Goal: Information Seeking & Learning: Understand process/instructions

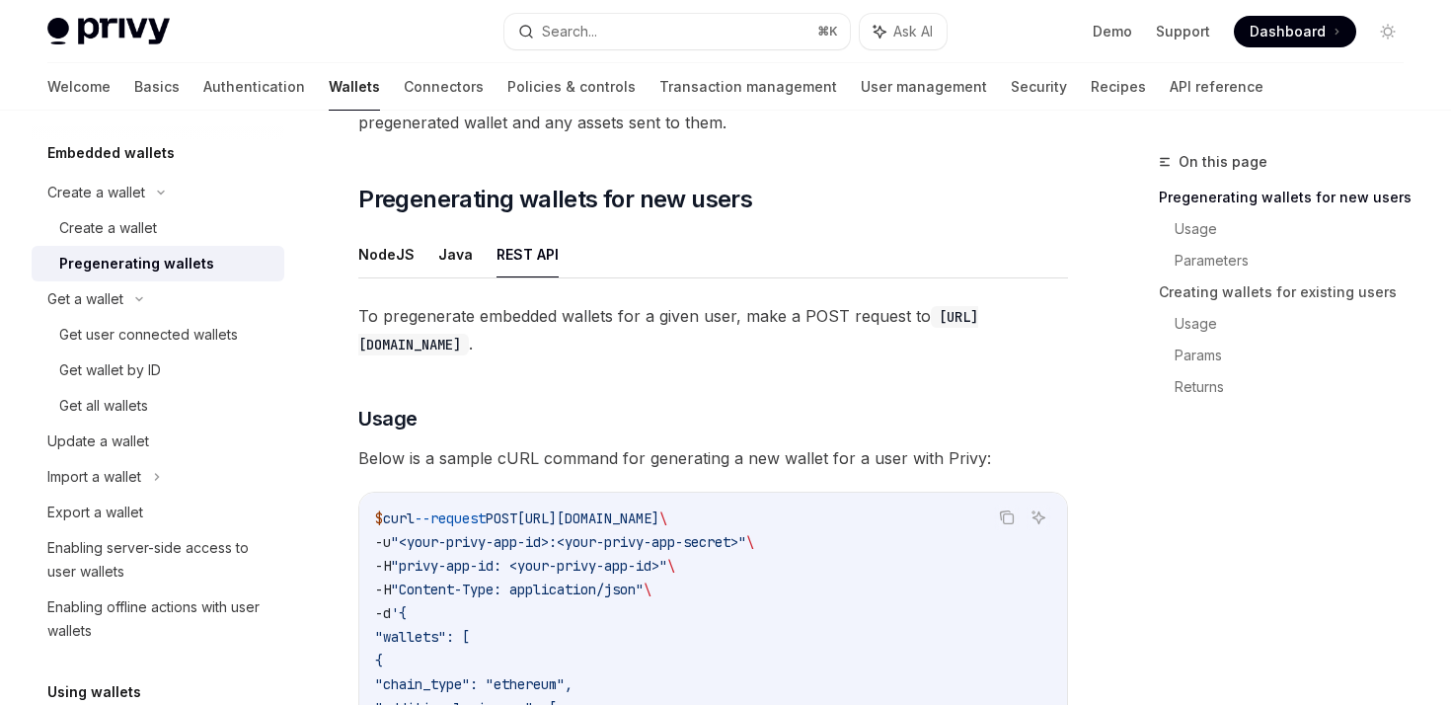
scroll to position [294, 0]
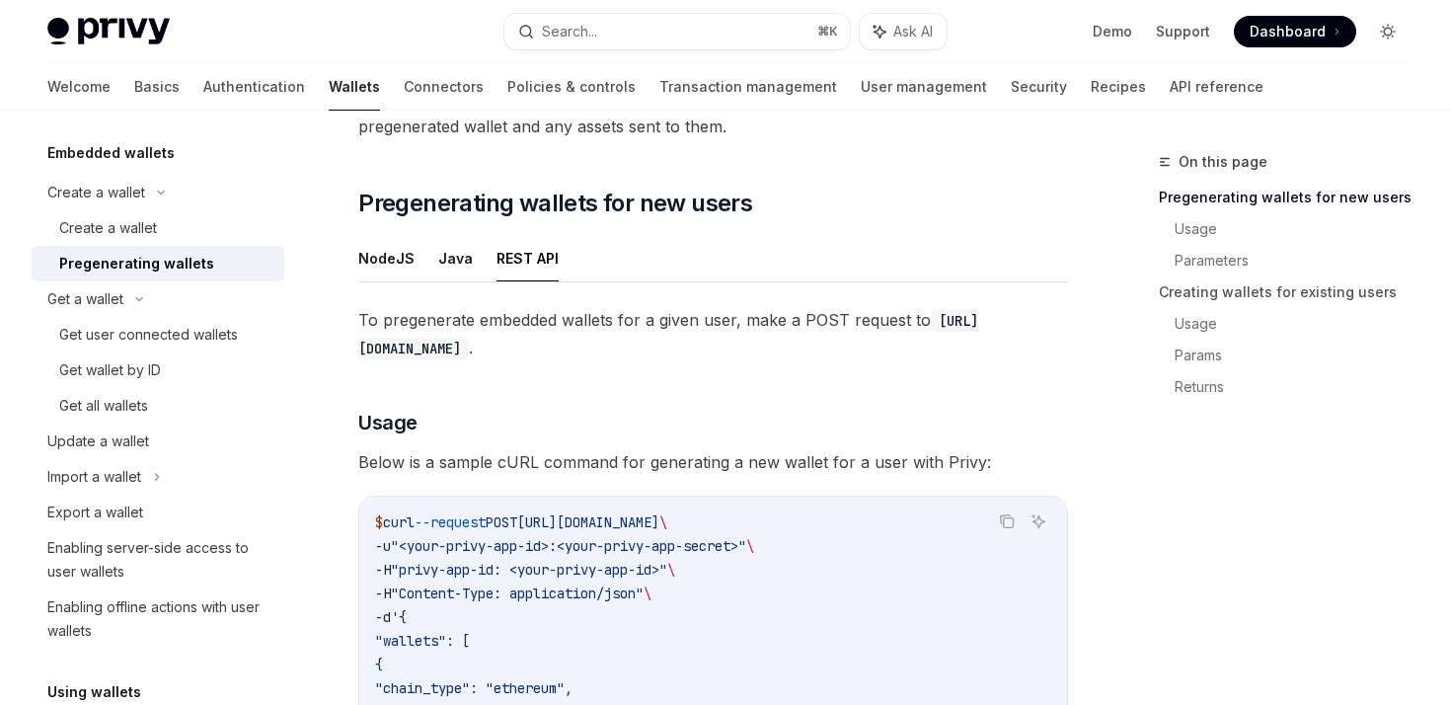
click at [1392, 24] on icon "Toggle dark mode" at bounding box center [1388, 32] width 16 height 16
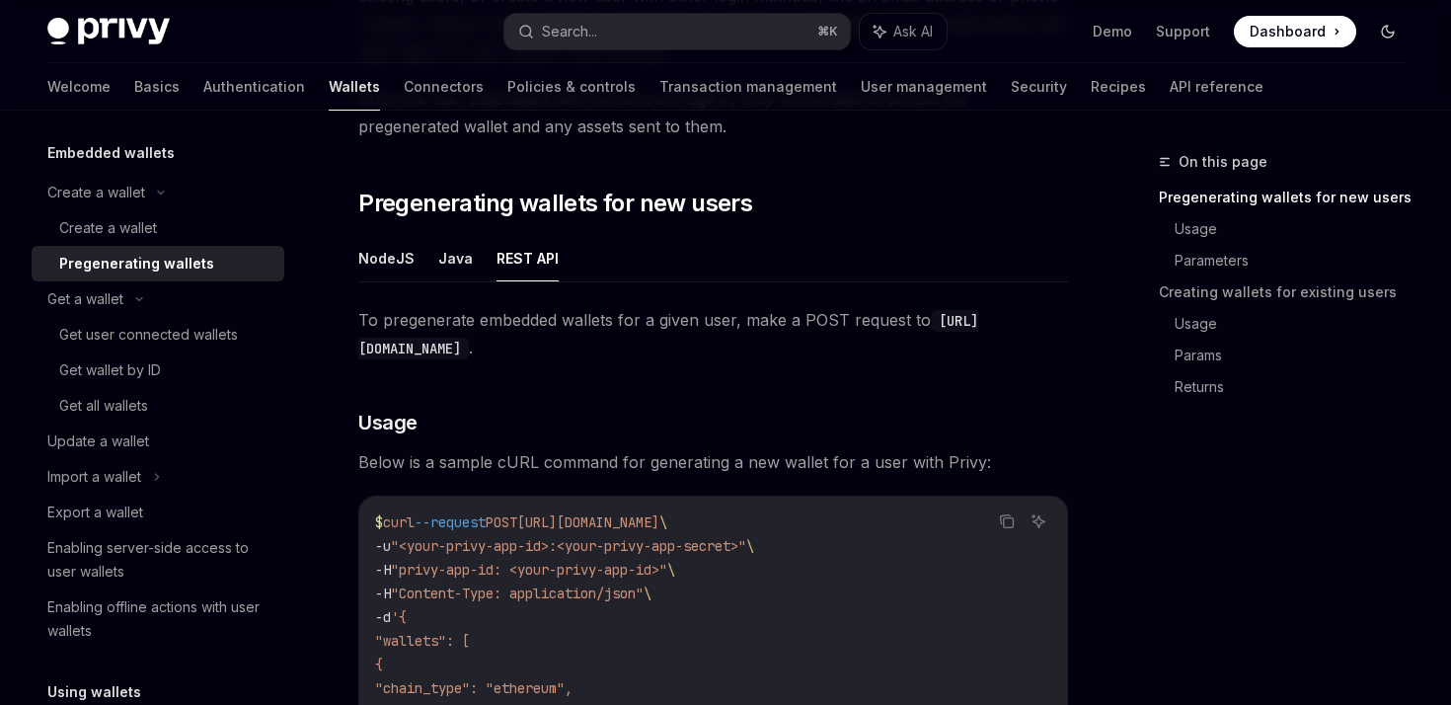
click at [1392, 24] on icon "Toggle dark mode" at bounding box center [1388, 32] width 16 height 16
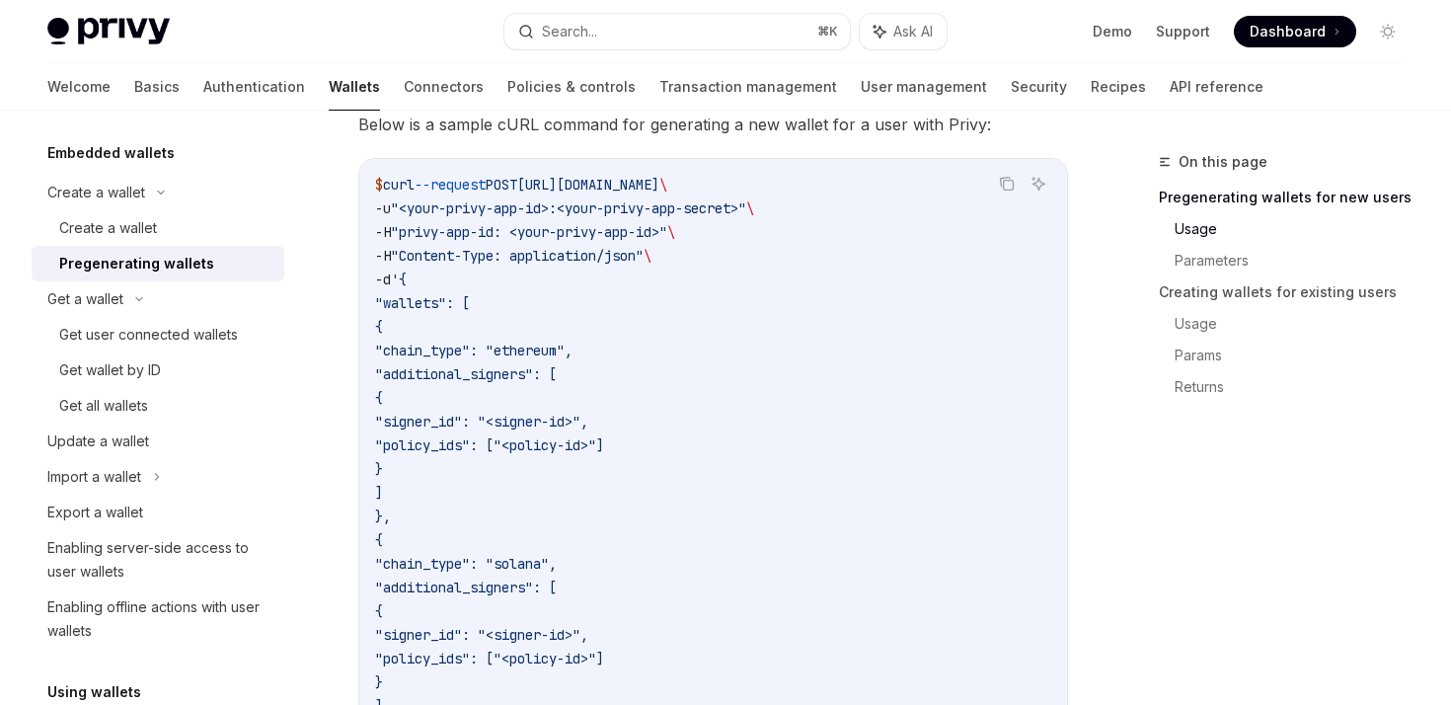
scroll to position [599, 0]
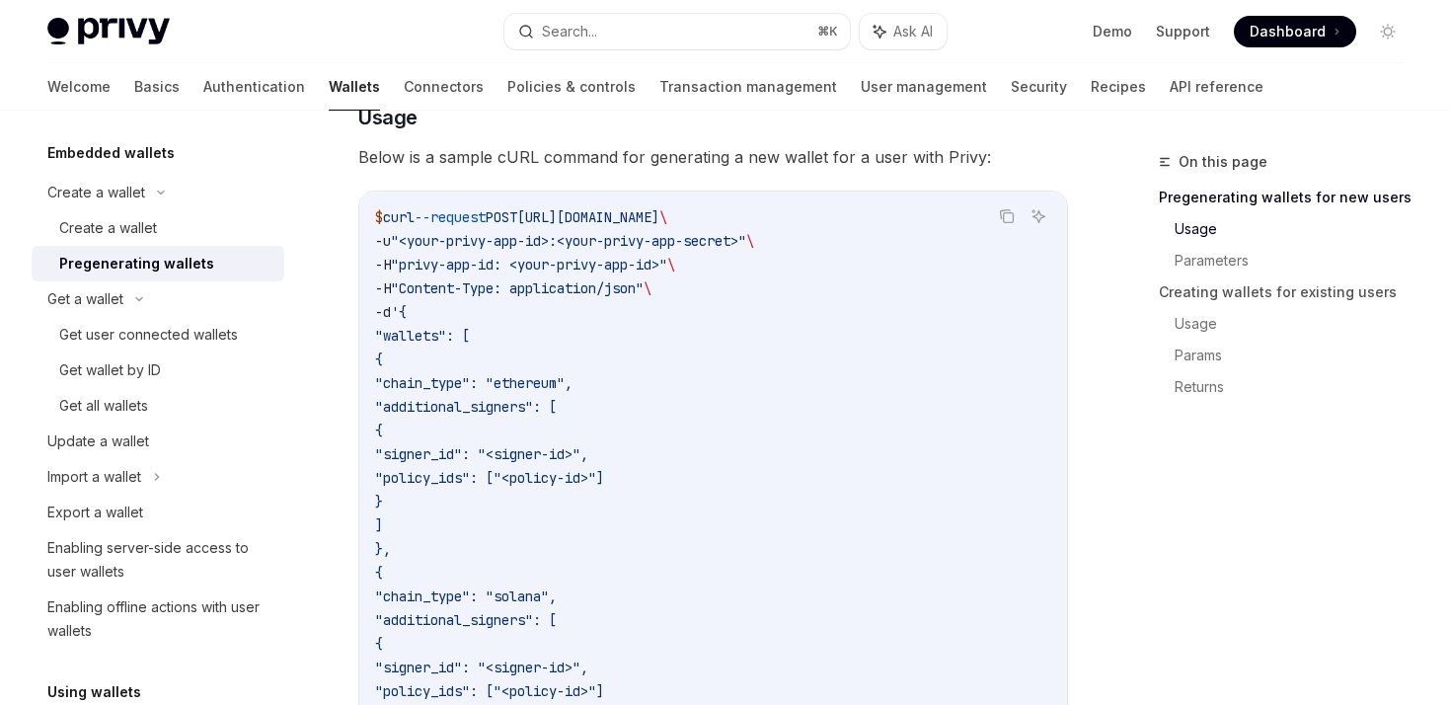
click at [761, 345] on code "$ curl --request POST [URL][DOMAIN_NAME] \ -u "<your-privy-app-id>:<your-privy-…" at bounding box center [713, 584] width 676 height 758
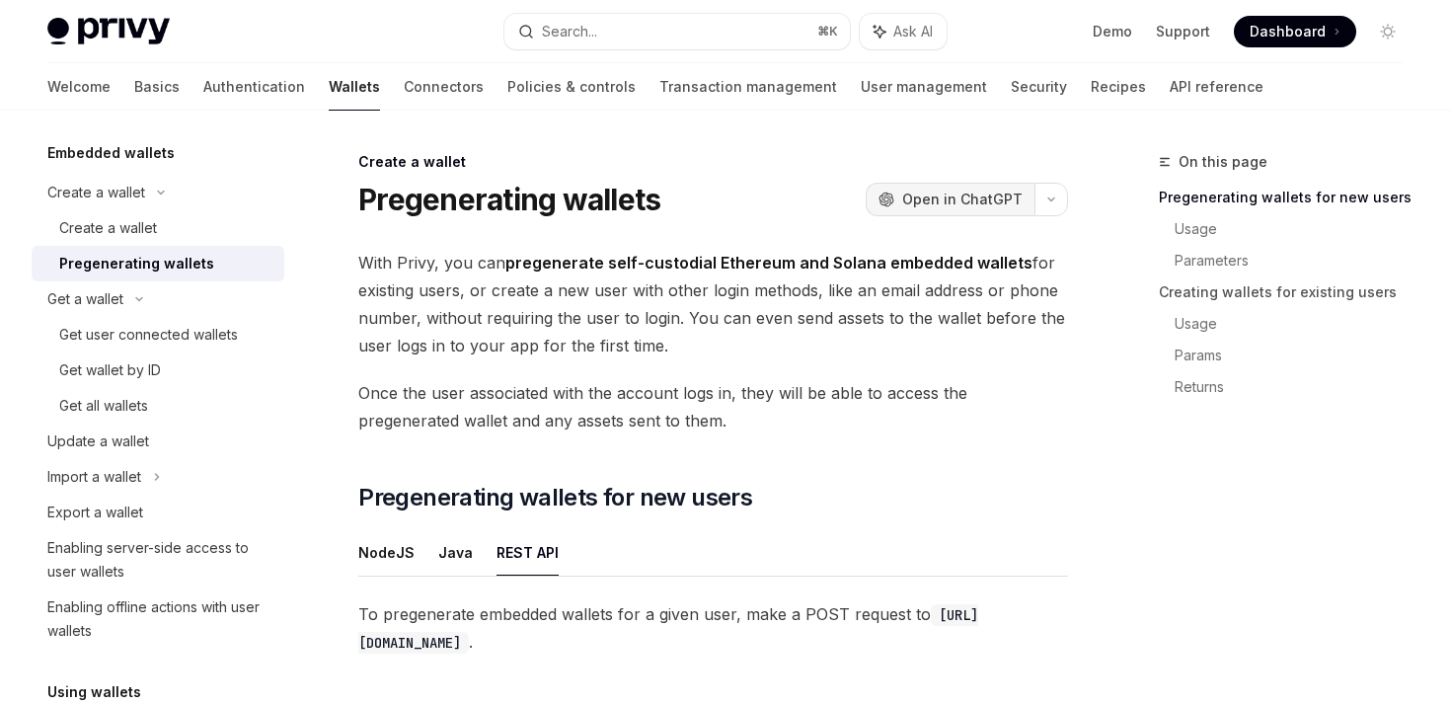
click at [966, 196] on span "Open in ChatGPT" at bounding box center [962, 200] width 120 height 20
click at [671, 315] on span "With Privy, you can pregenerate self-custodial Ethereum and Solana embedded wal…" at bounding box center [713, 304] width 710 height 111
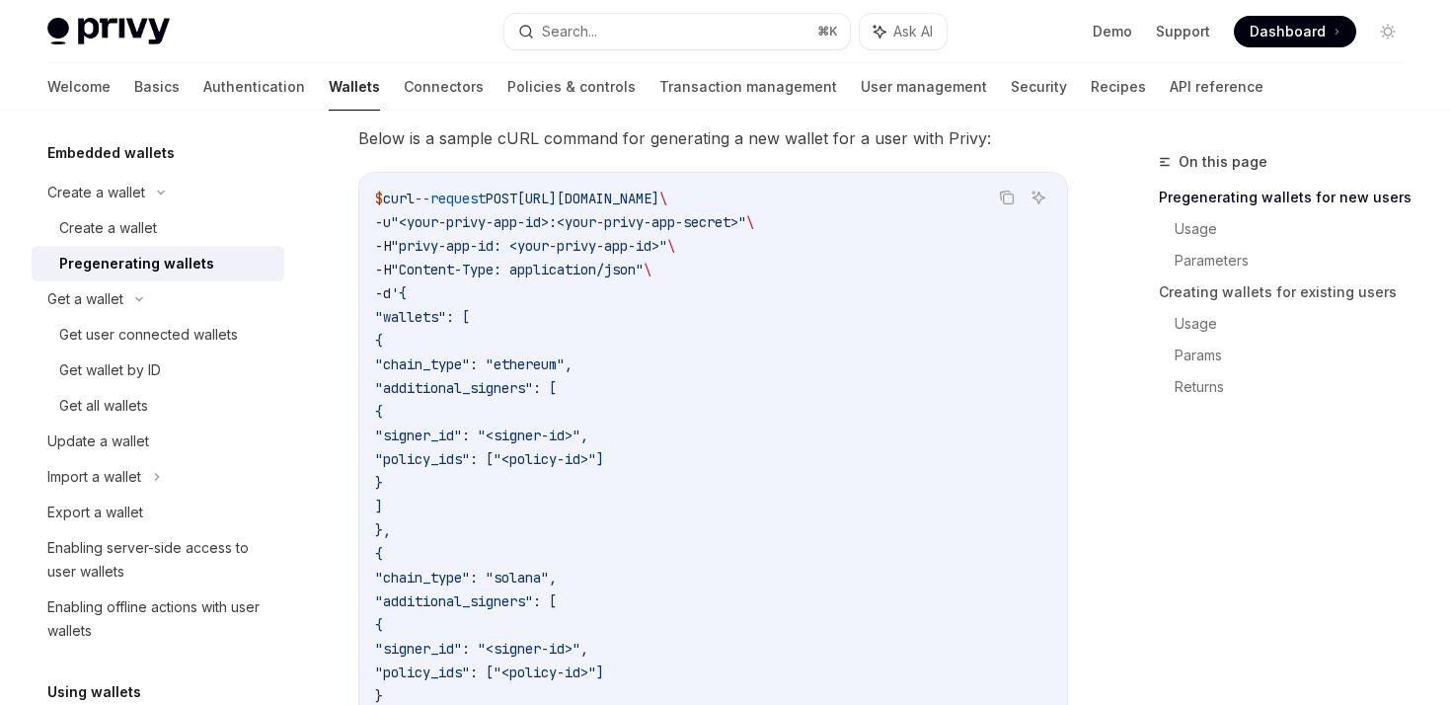
scroll to position [648, 0]
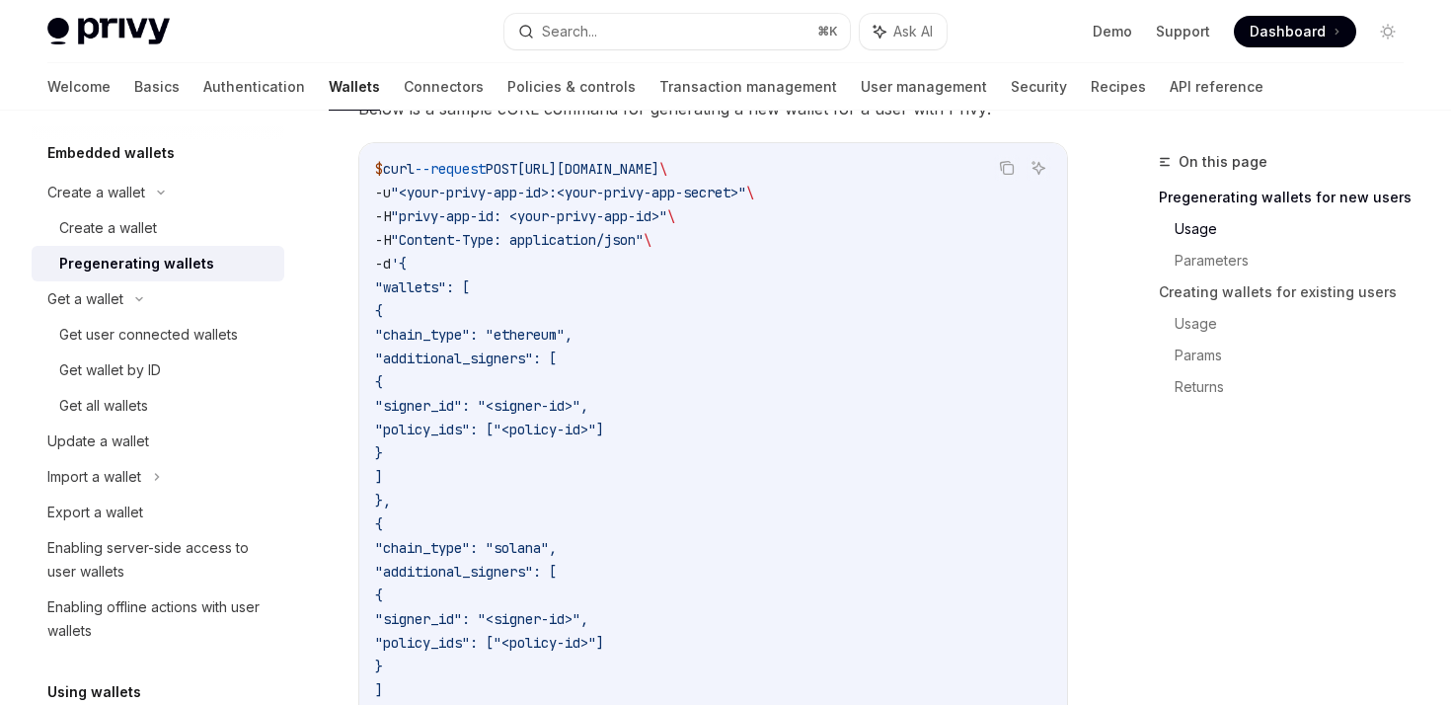
click at [538, 339] on span ""chain_type": "ethereum"," at bounding box center [473, 335] width 197 height 18
click at [573, 332] on span ""chain_type": "ethereum"," at bounding box center [473, 335] width 197 height 18
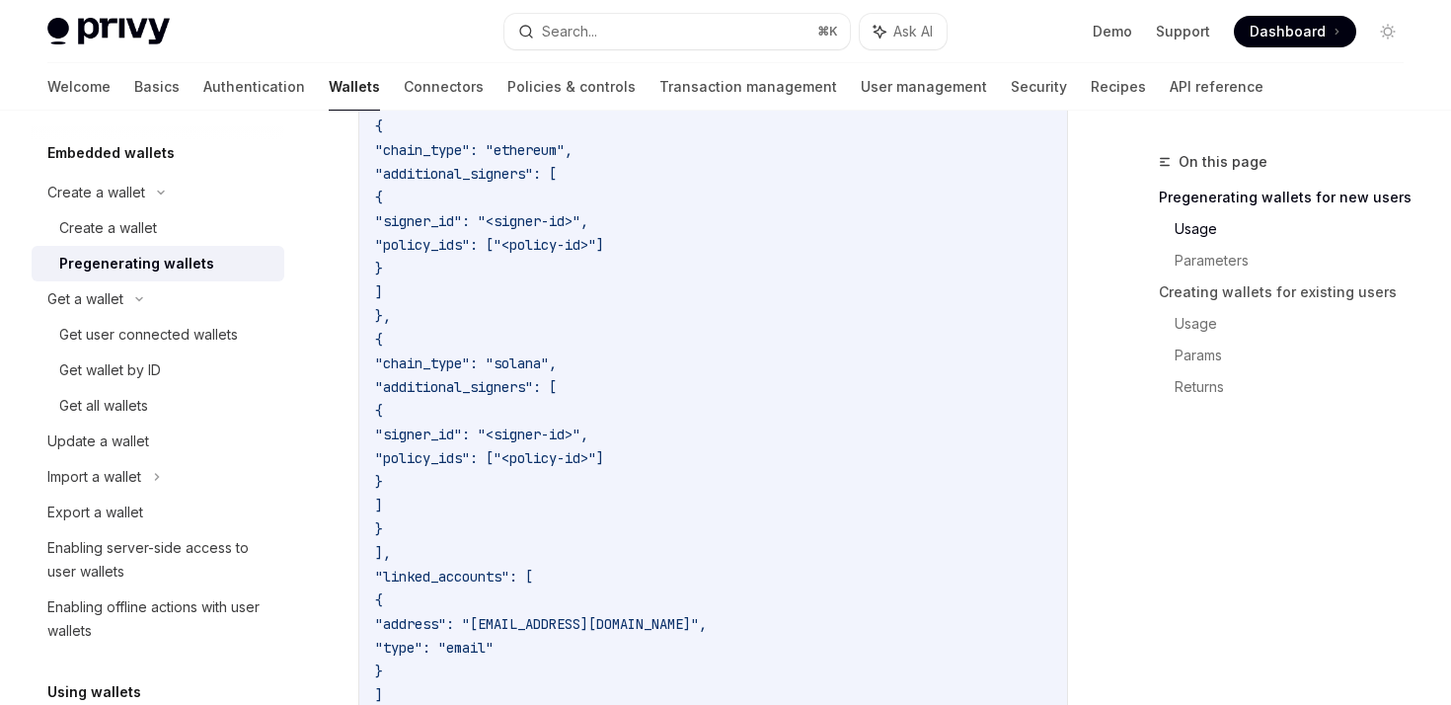
scroll to position [891, 0]
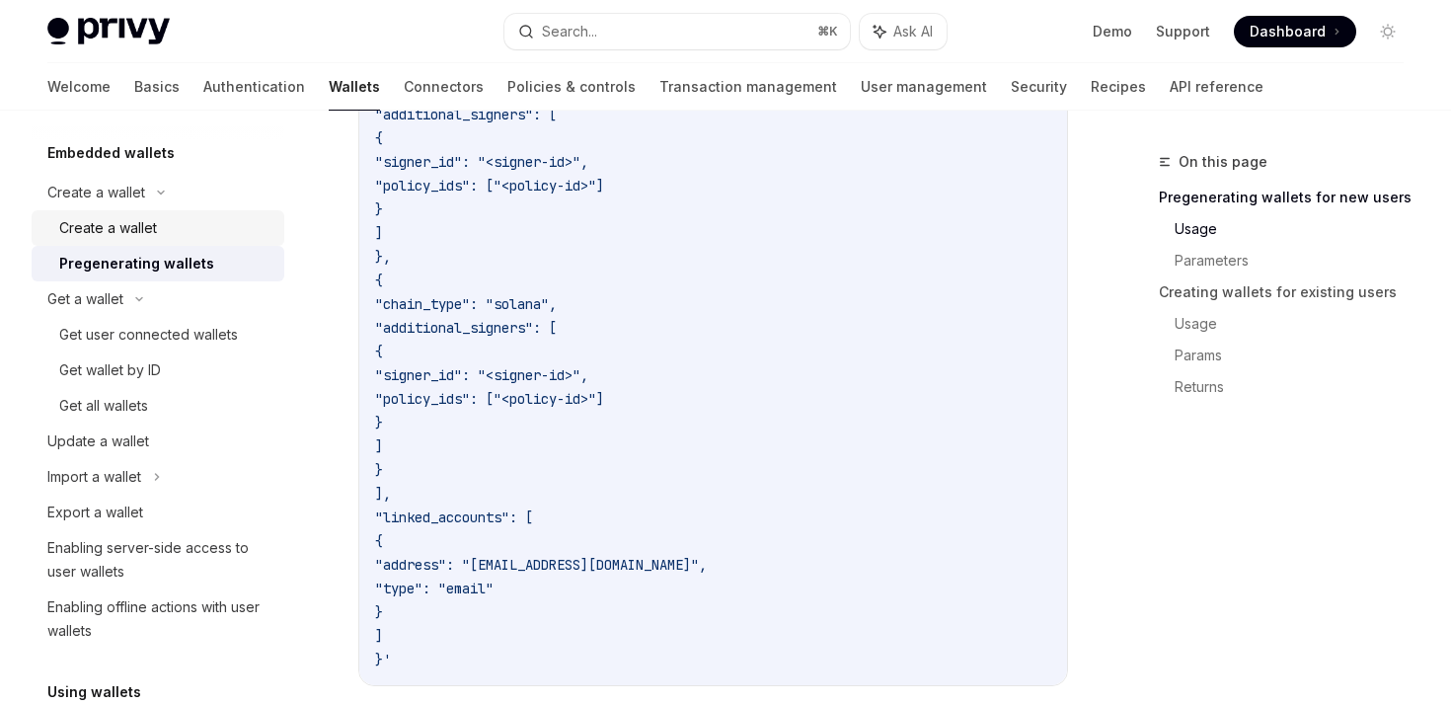
click at [110, 215] on link "Create a wallet" at bounding box center [158, 228] width 253 height 36
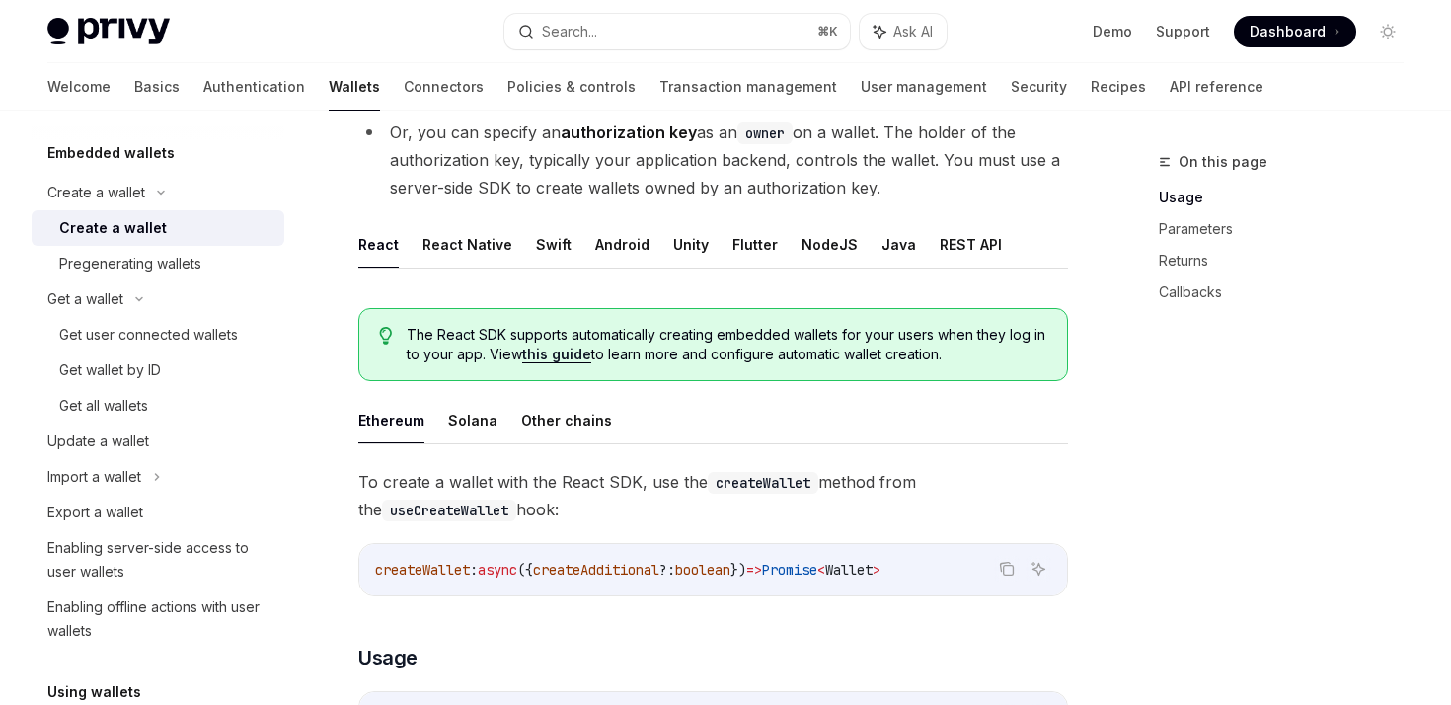
scroll to position [305, 0]
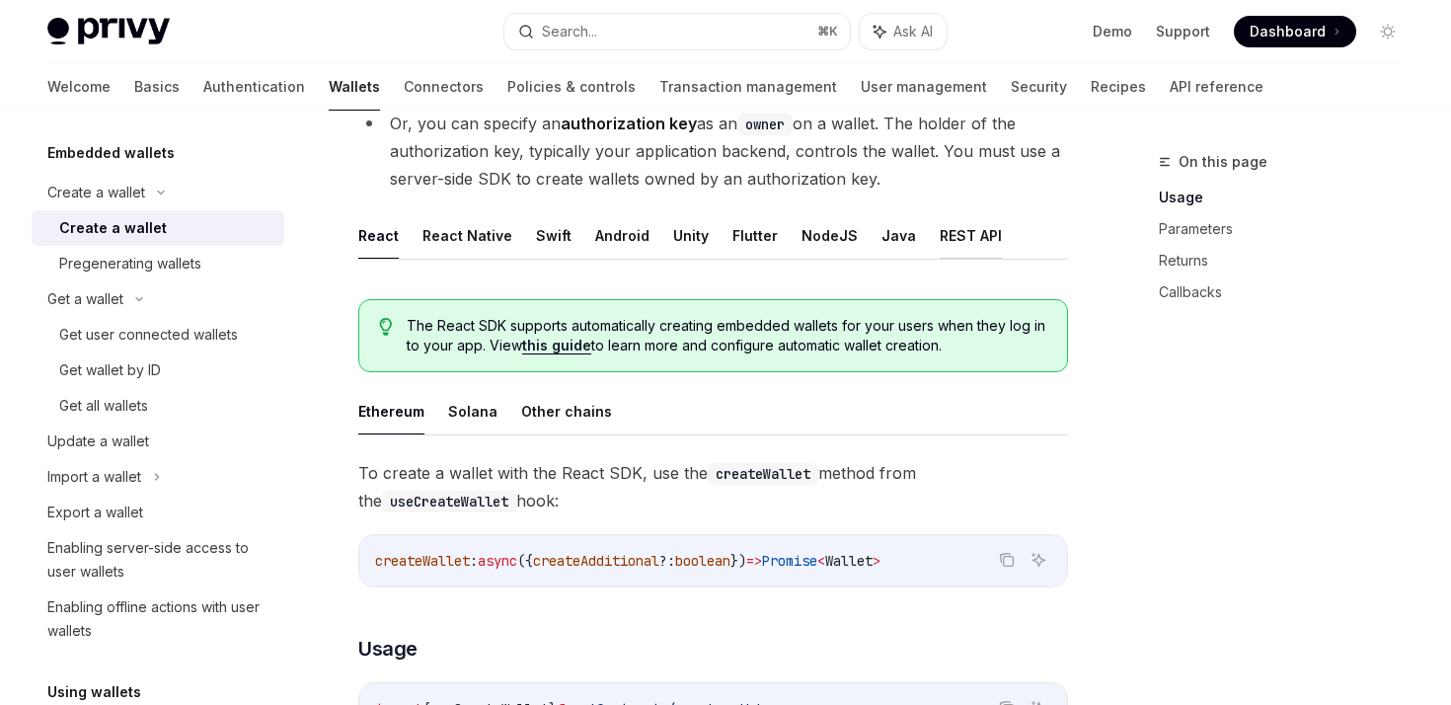
click at [956, 232] on button "REST API" at bounding box center [971, 235] width 62 height 46
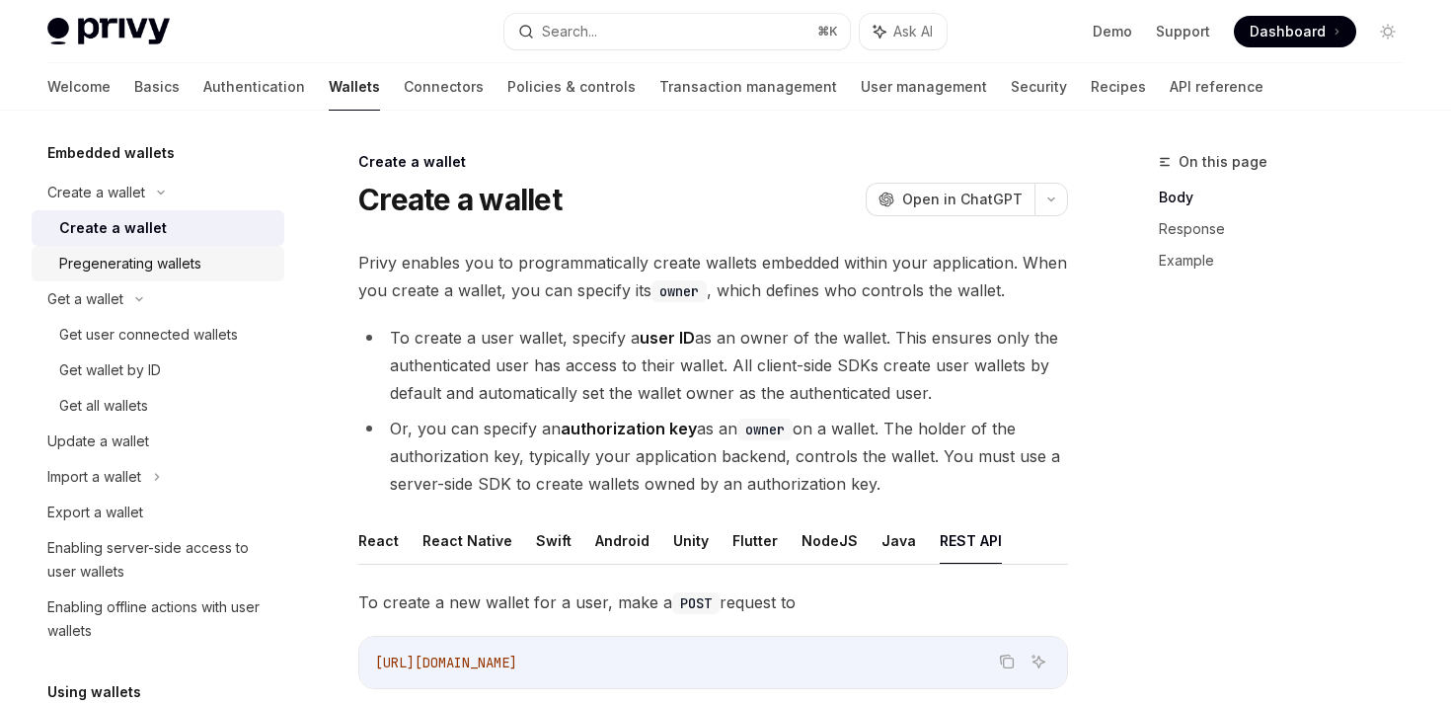
click at [183, 269] on div "Pregenerating wallets" at bounding box center [130, 264] width 142 height 24
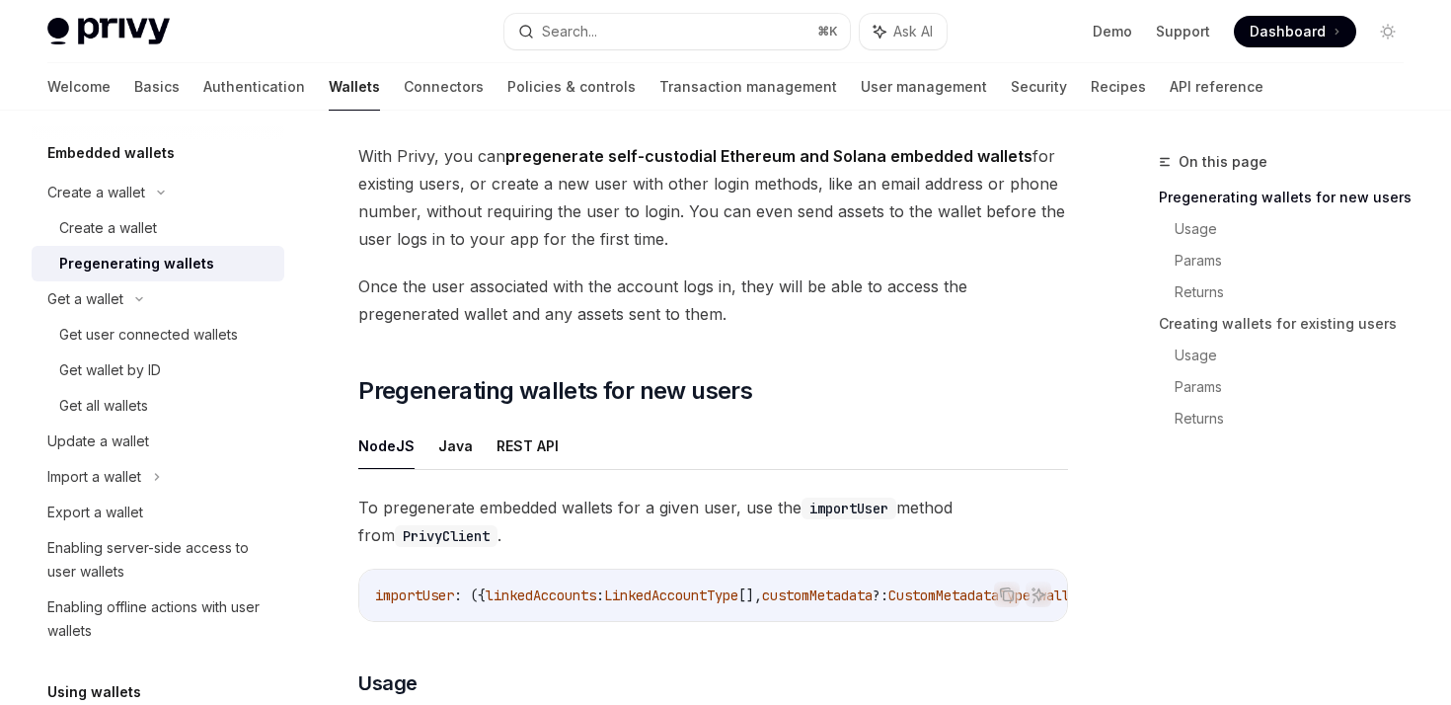
scroll to position [232, 0]
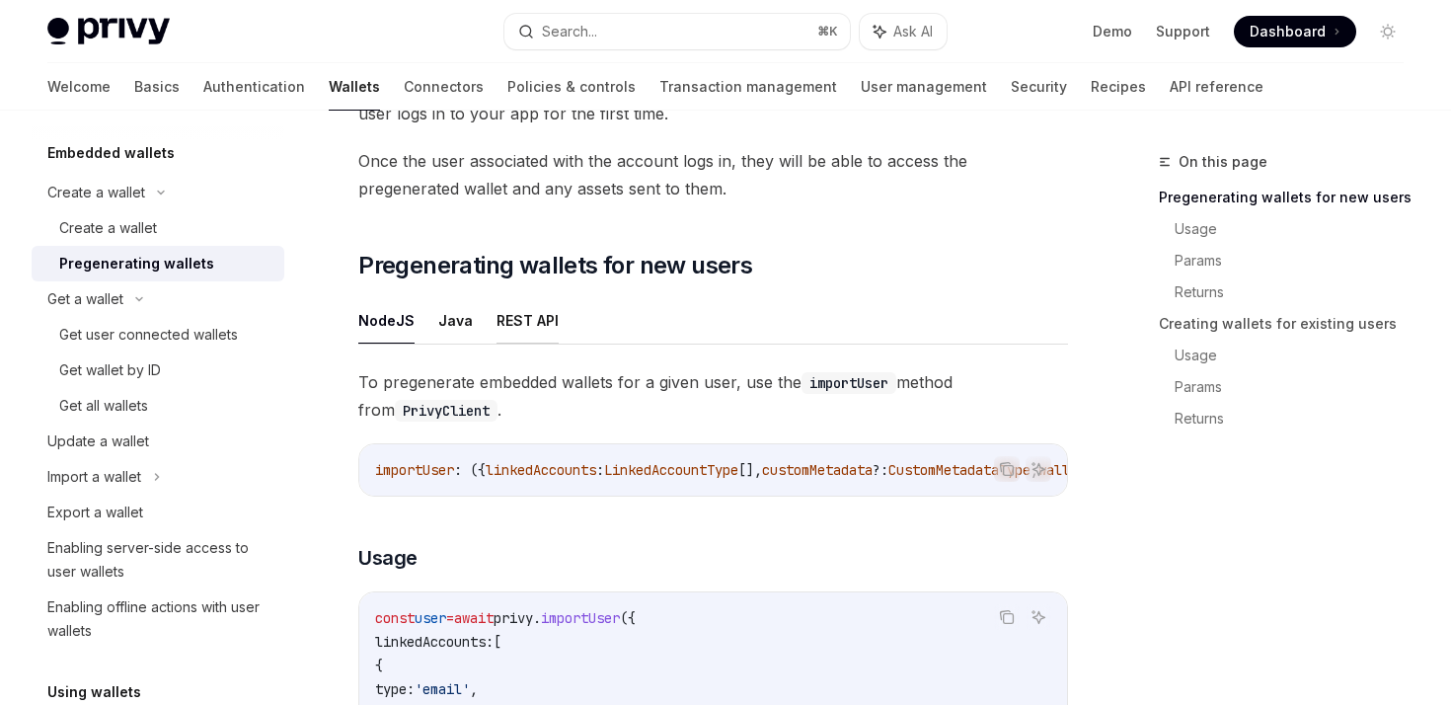
click at [529, 325] on button "REST API" at bounding box center [528, 320] width 62 height 46
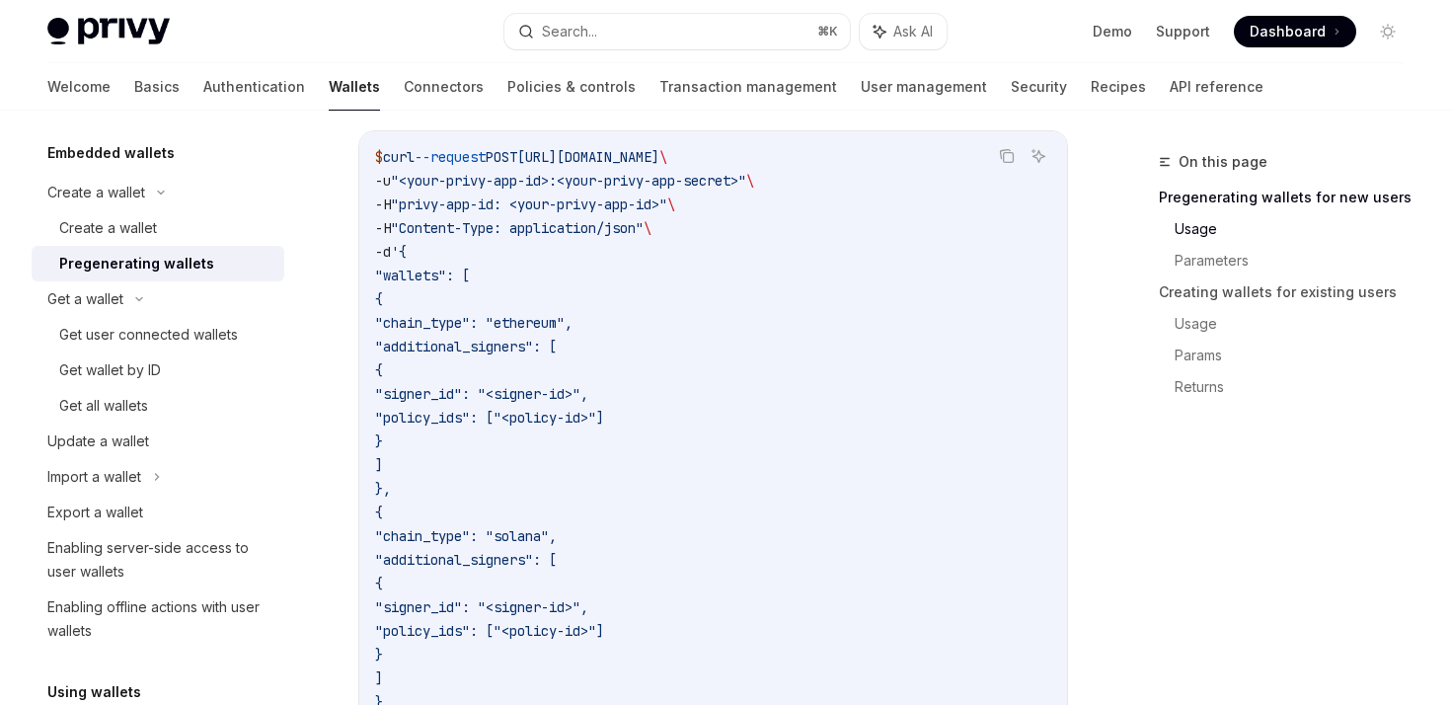
scroll to position [673, 0]
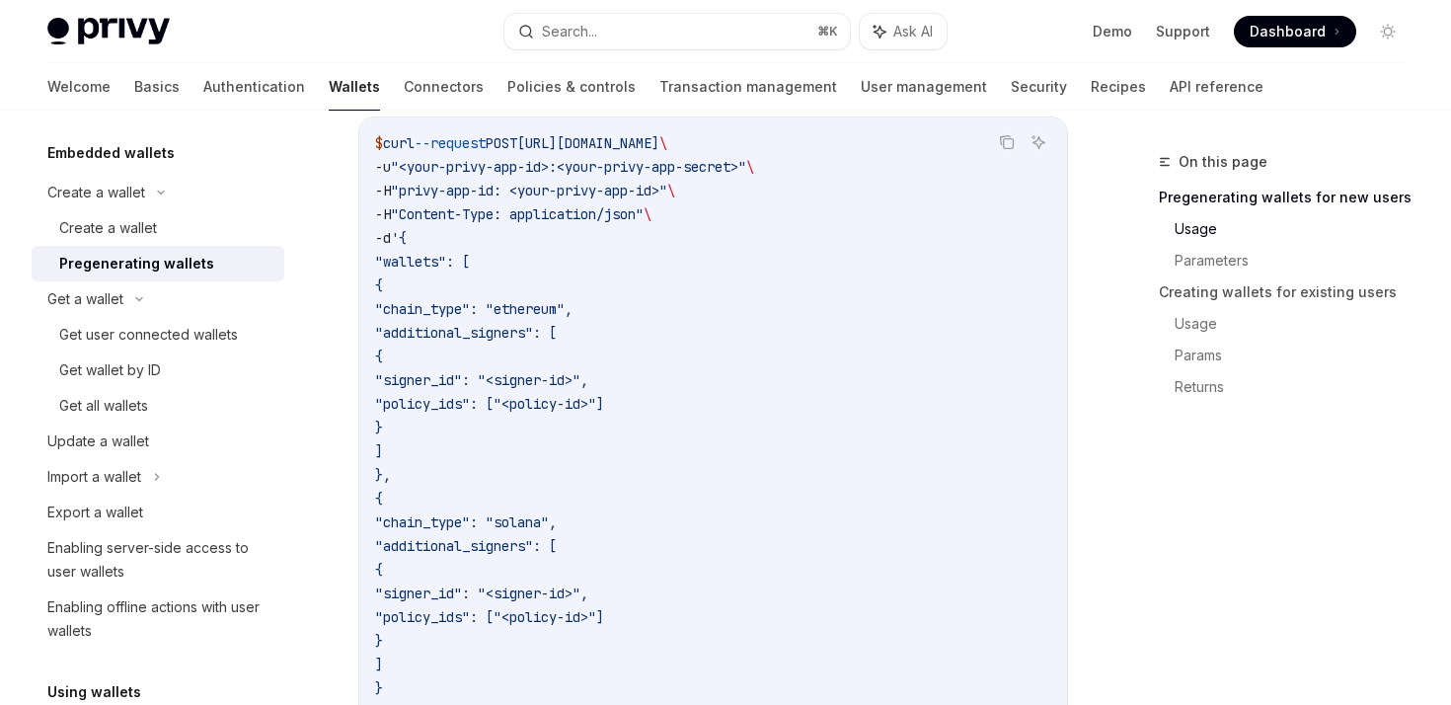
click at [669, 263] on code "$ curl --request POST https://auth.privy.io/api/v1/users \ -u "<your-privy-app-…" at bounding box center [713, 510] width 676 height 758
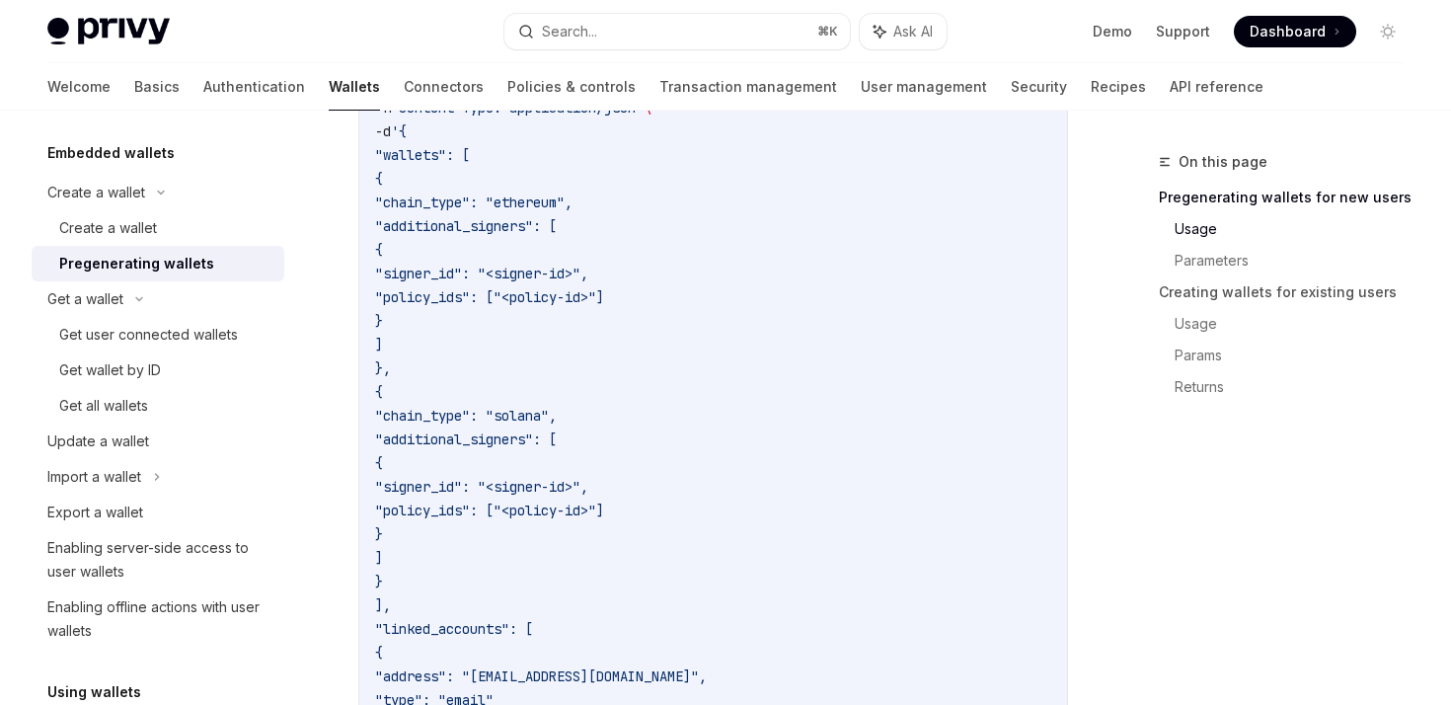
click at [536, 198] on span ""chain_type": "ethereum"," at bounding box center [473, 202] width 197 height 18
click at [576, 279] on span ""signer_id": "<signer-id>"," at bounding box center [481, 274] width 213 height 18
click at [557, 409] on span ""chain_type": "solana"," at bounding box center [466, 416] width 182 height 18
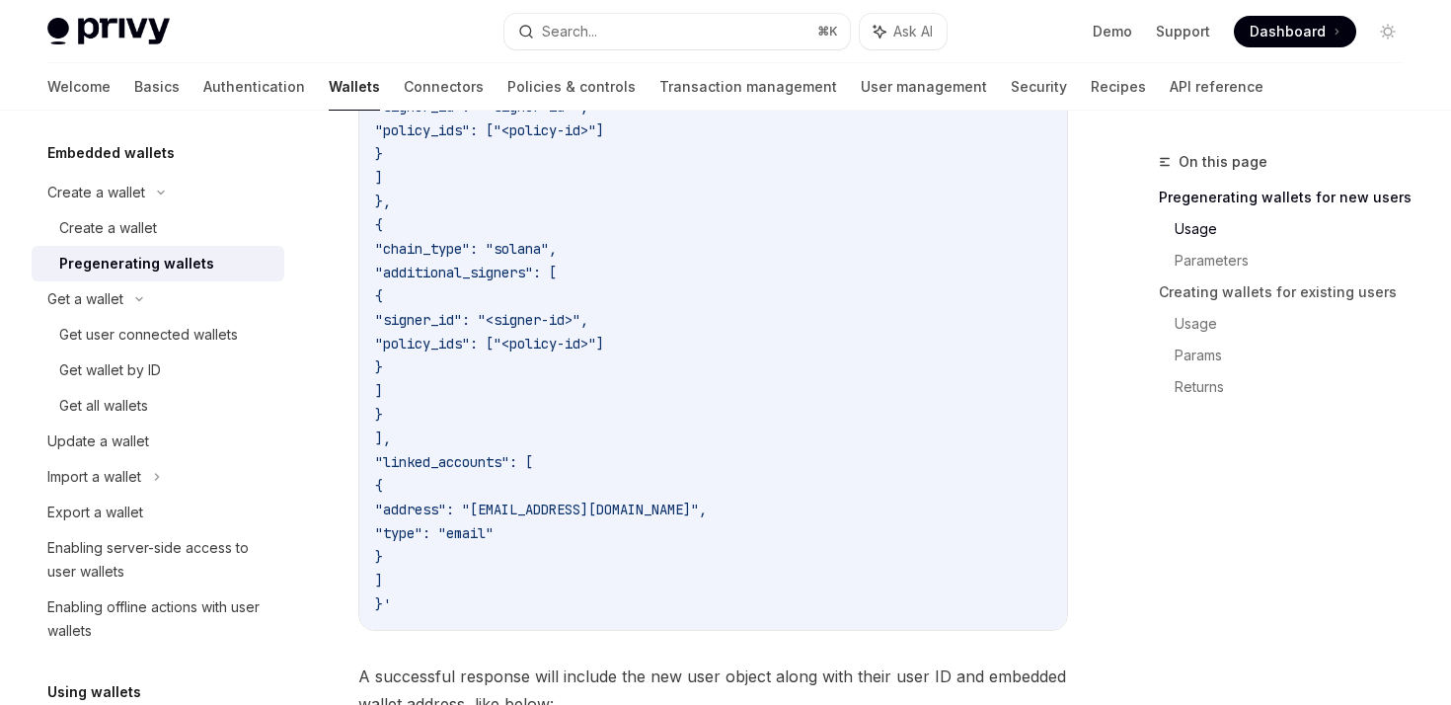
scroll to position [1004, 0]
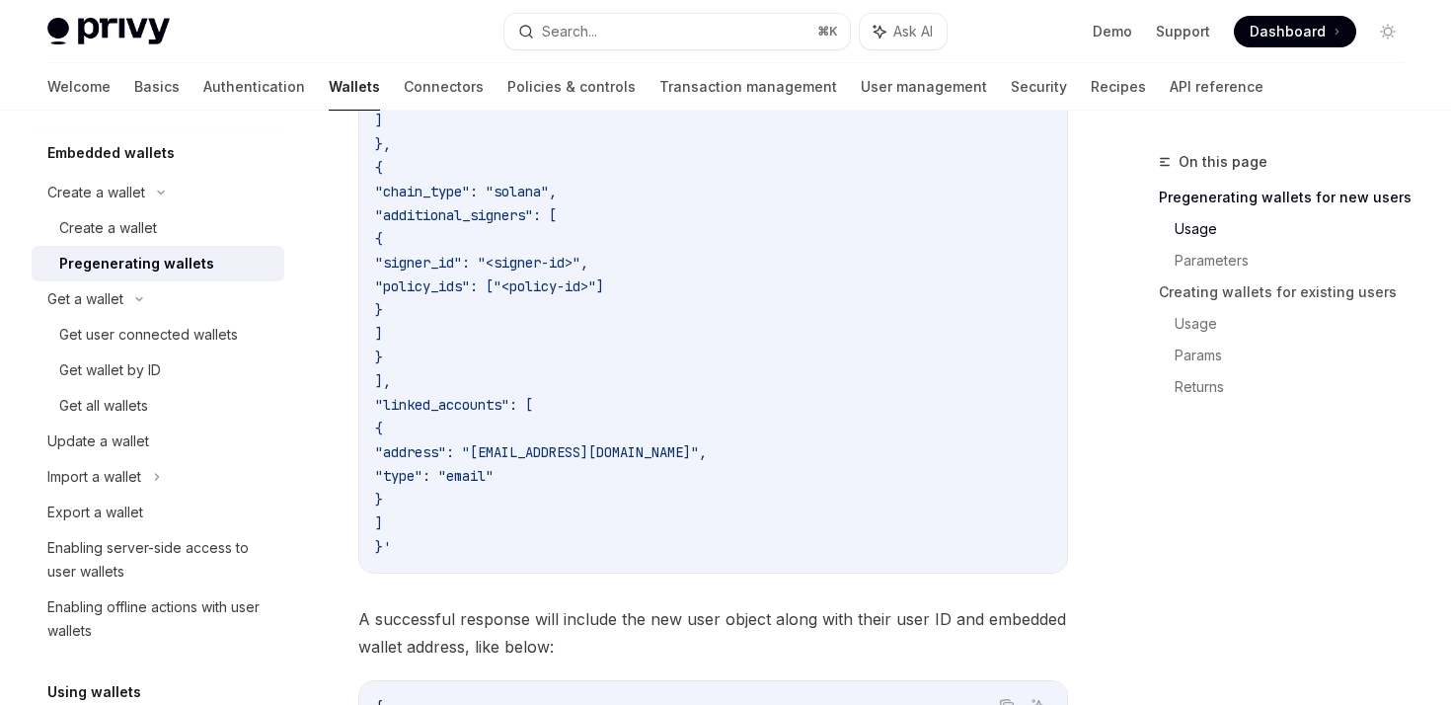
click at [561, 415] on code "$ curl --request POST https://auth.privy.io/api/v1/users \ -u "<your-privy-app-…" at bounding box center [713, 180] width 676 height 758
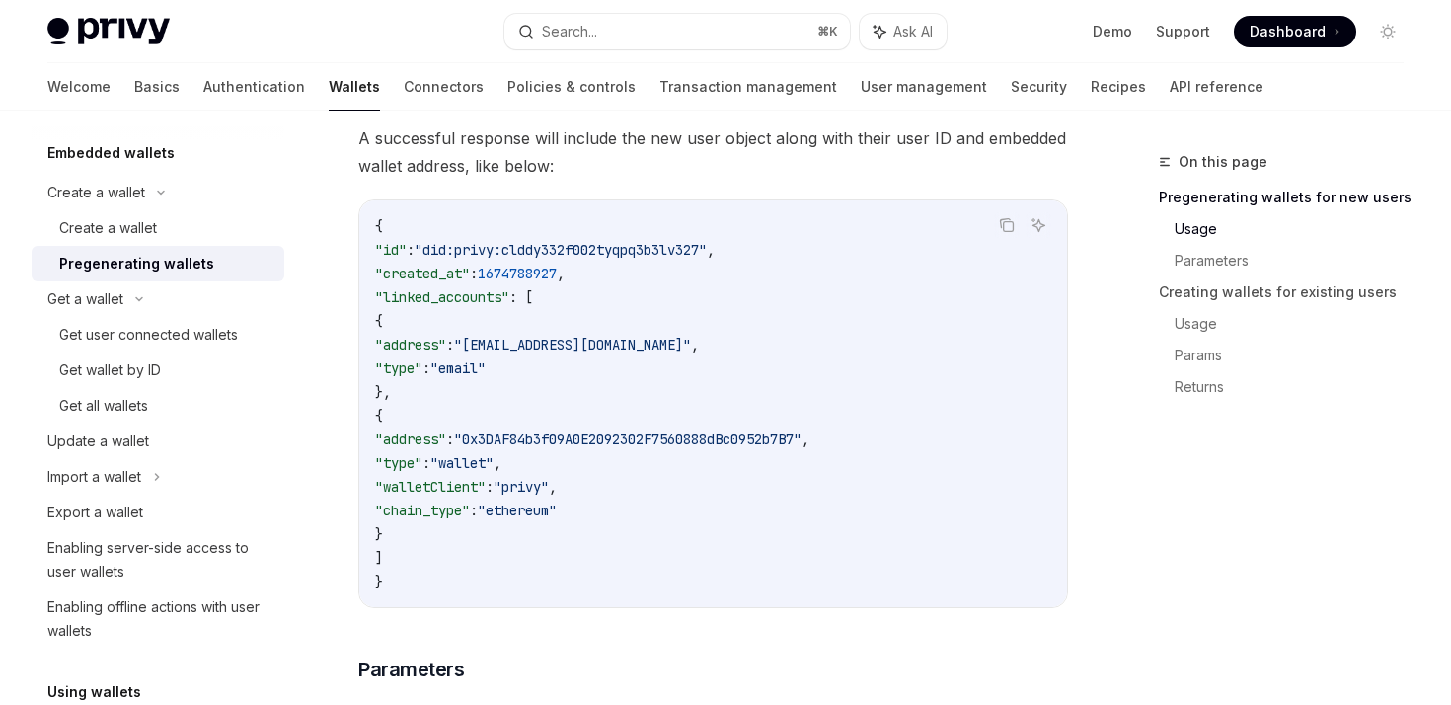
scroll to position [1527, 0]
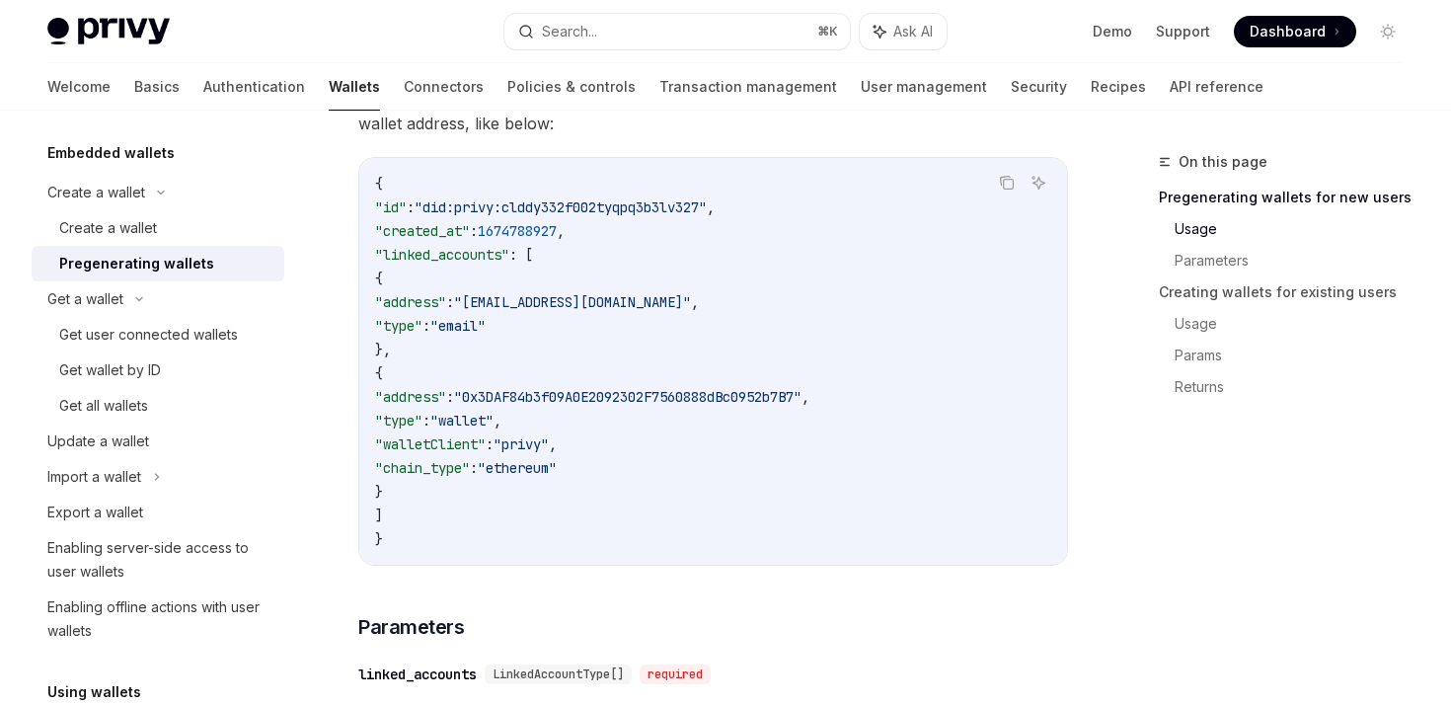
click at [557, 470] on span ""ethereum"" at bounding box center [517, 468] width 79 height 18
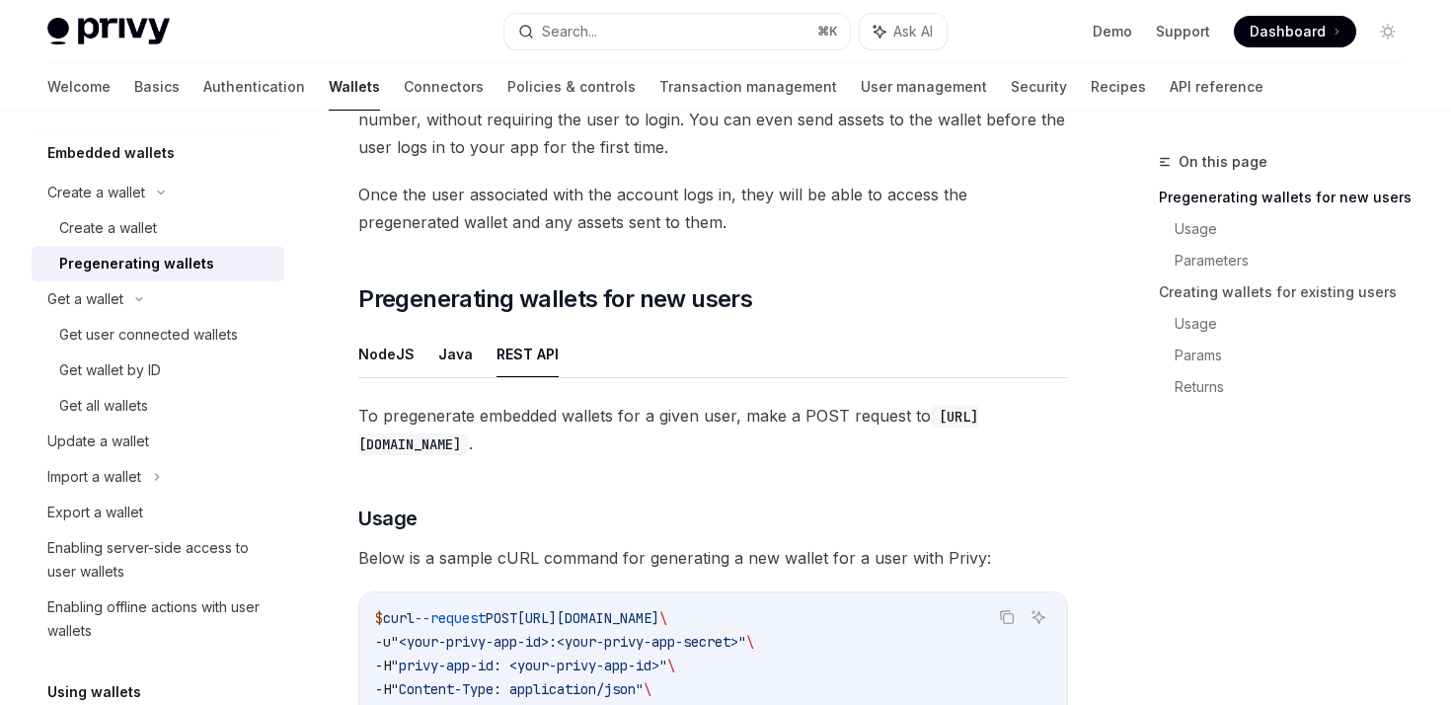
scroll to position [0, 0]
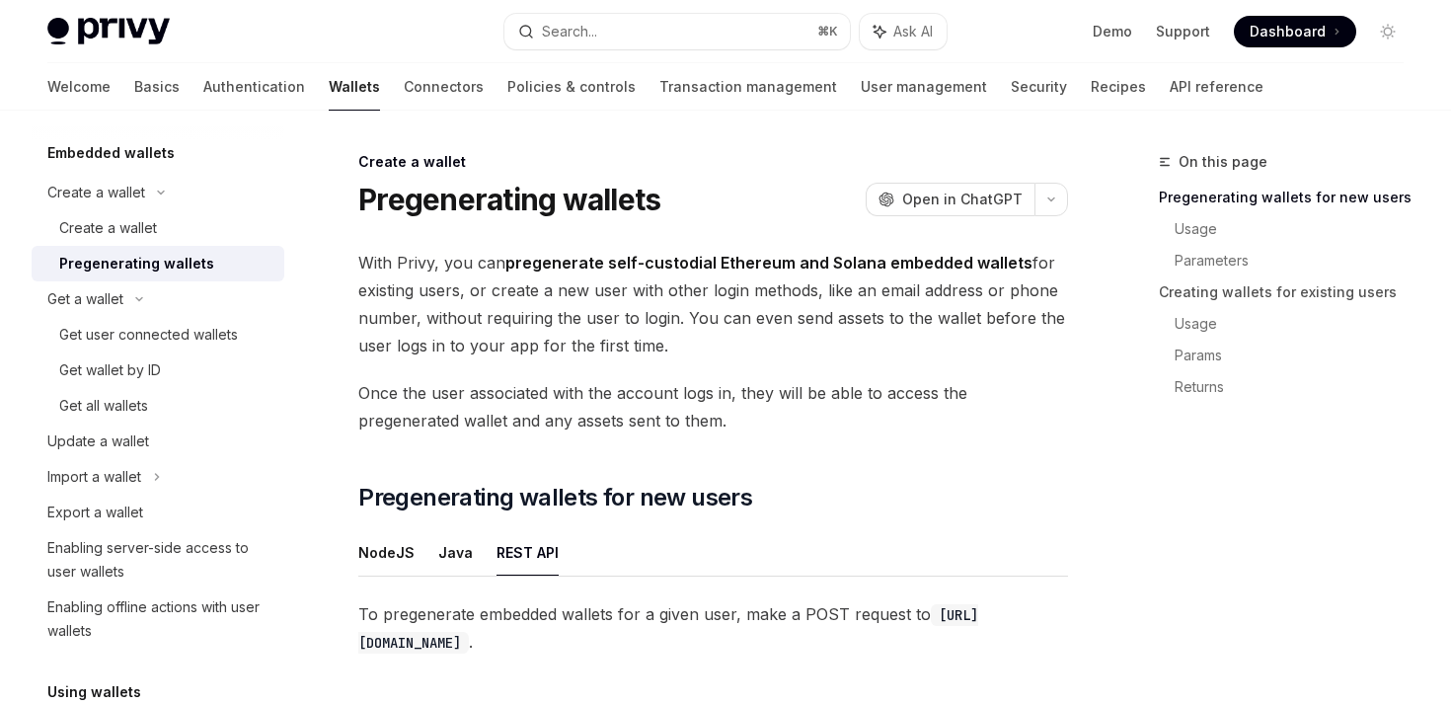
click at [651, 384] on span "Once the user associated with the account logs in, they will be able to access …" at bounding box center [713, 406] width 710 height 55
click at [166, 221] on div "Create a wallet" at bounding box center [165, 228] width 213 height 24
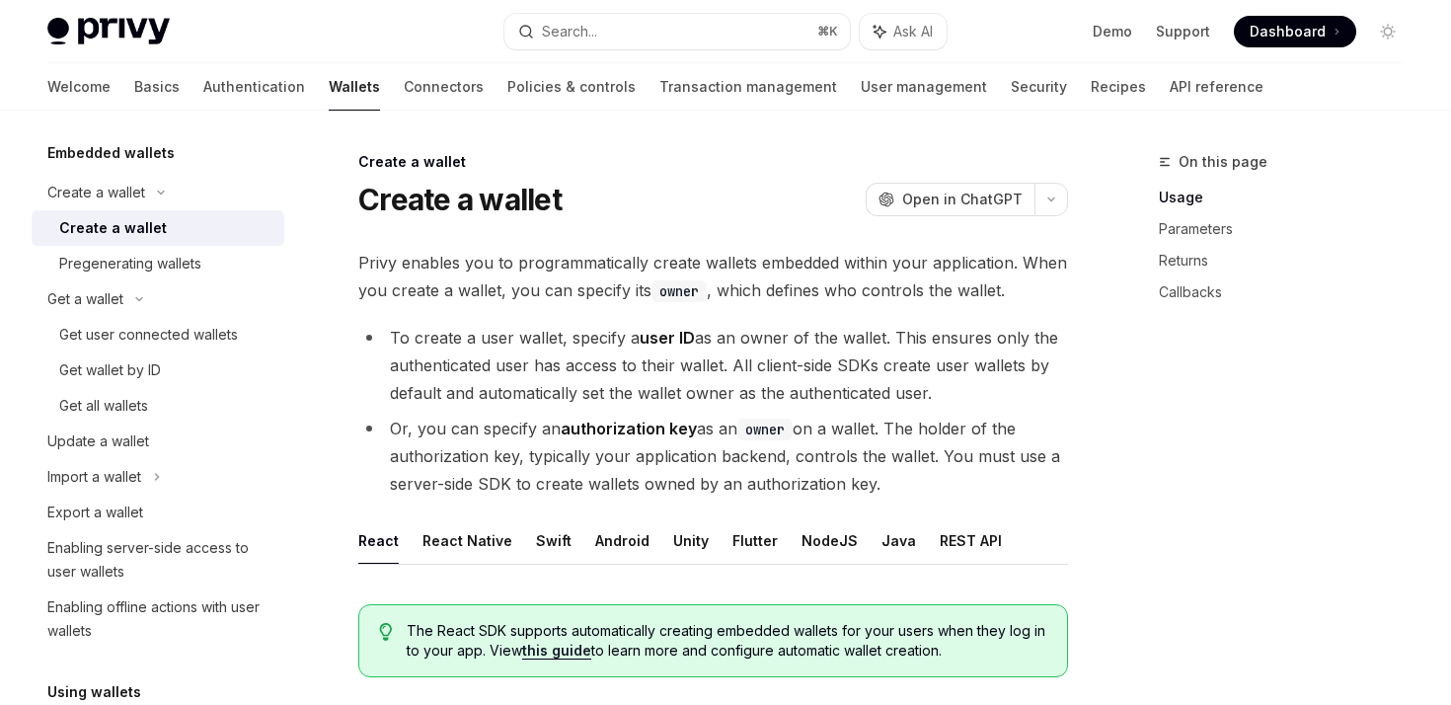
scroll to position [250, 0]
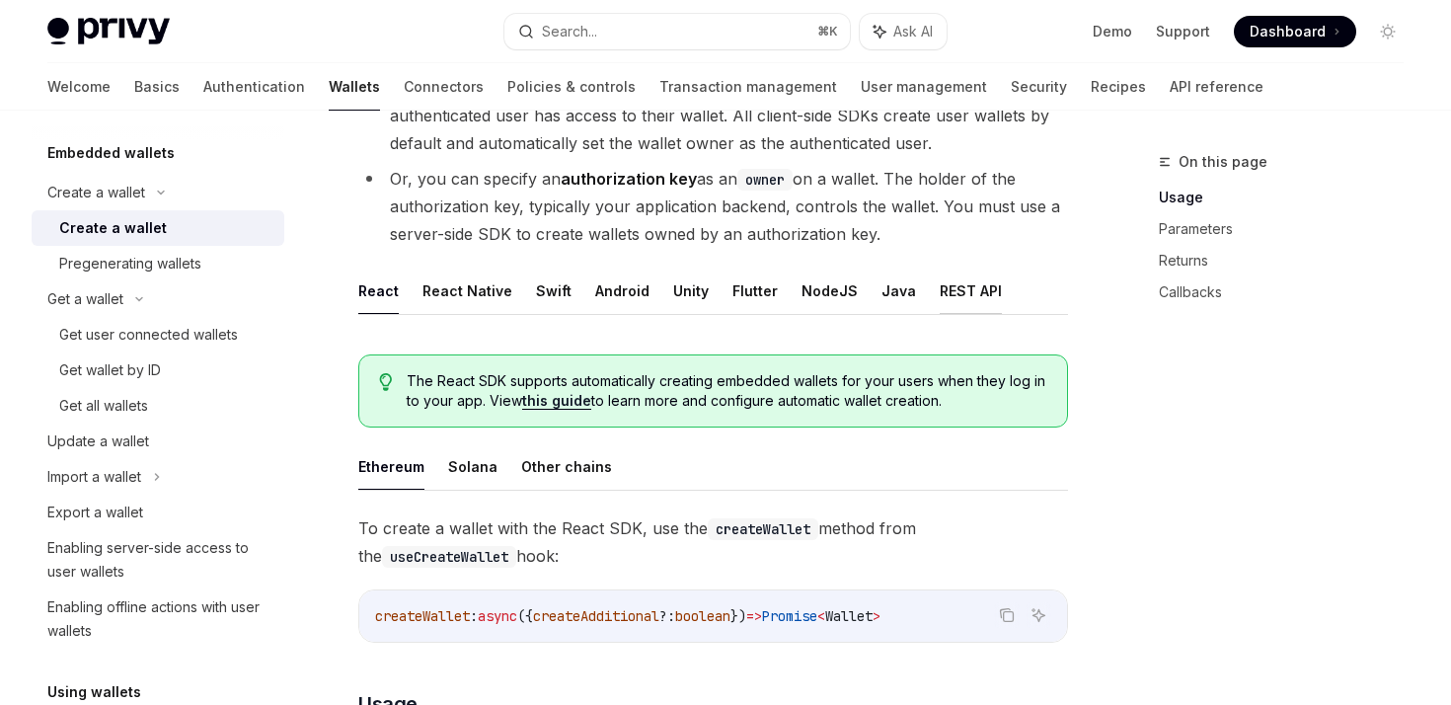
click at [954, 296] on button "REST API" at bounding box center [971, 291] width 62 height 46
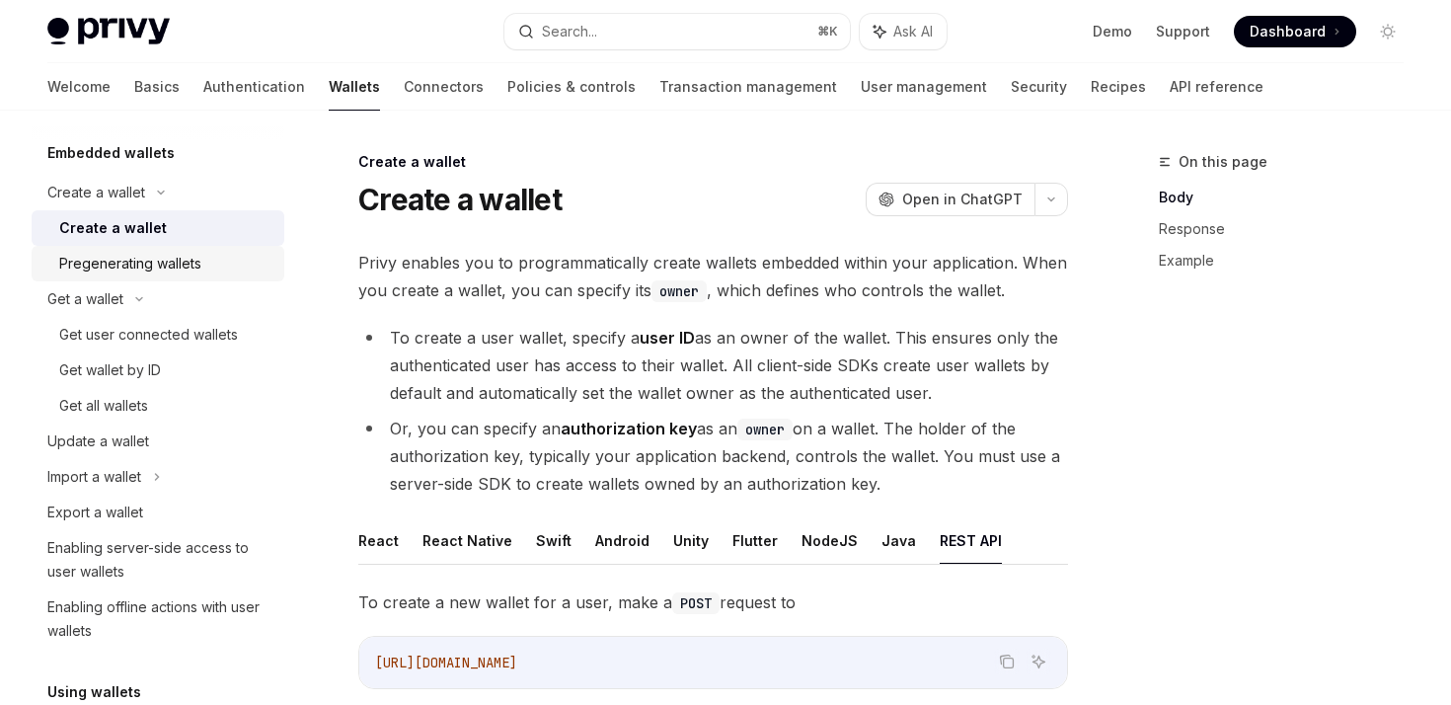
click at [155, 252] on div "Pregenerating wallets" at bounding box center [130, 264] width 142 height 24
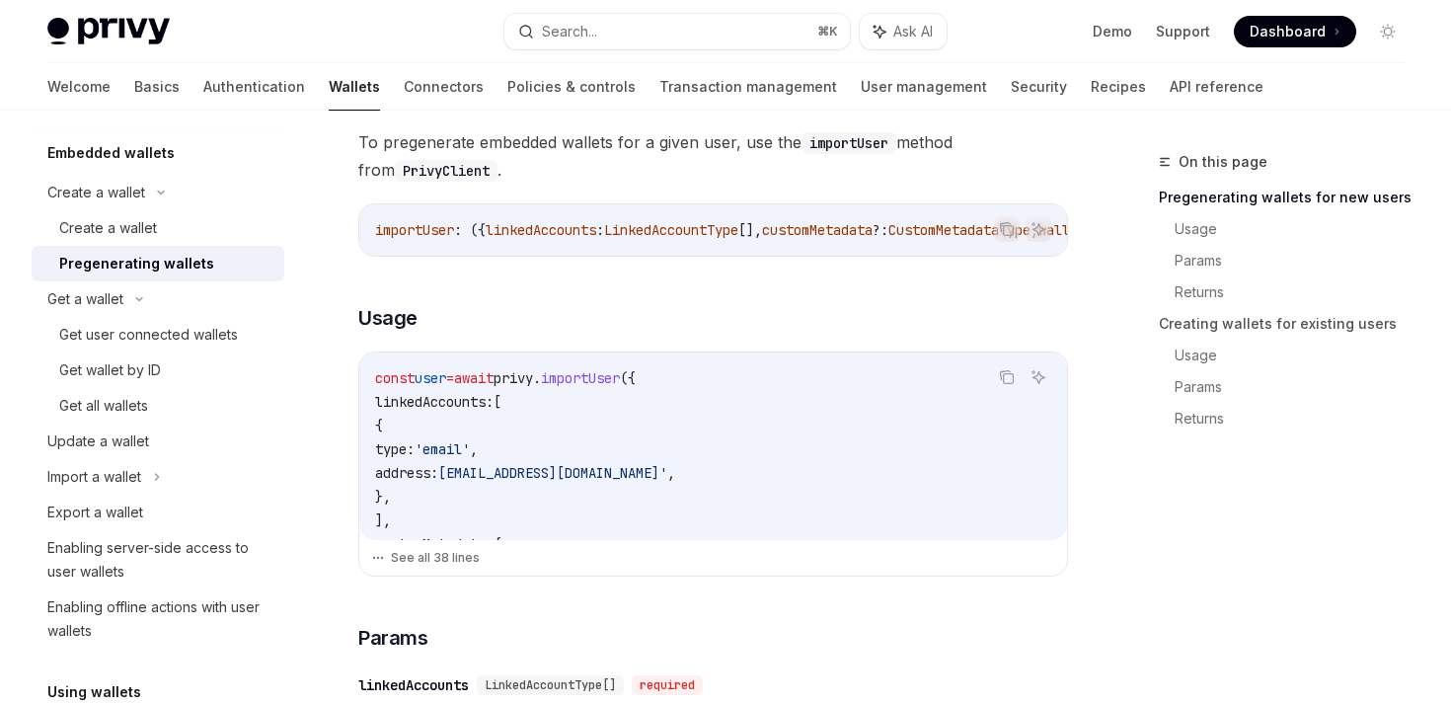
scroll to position [293, 0]
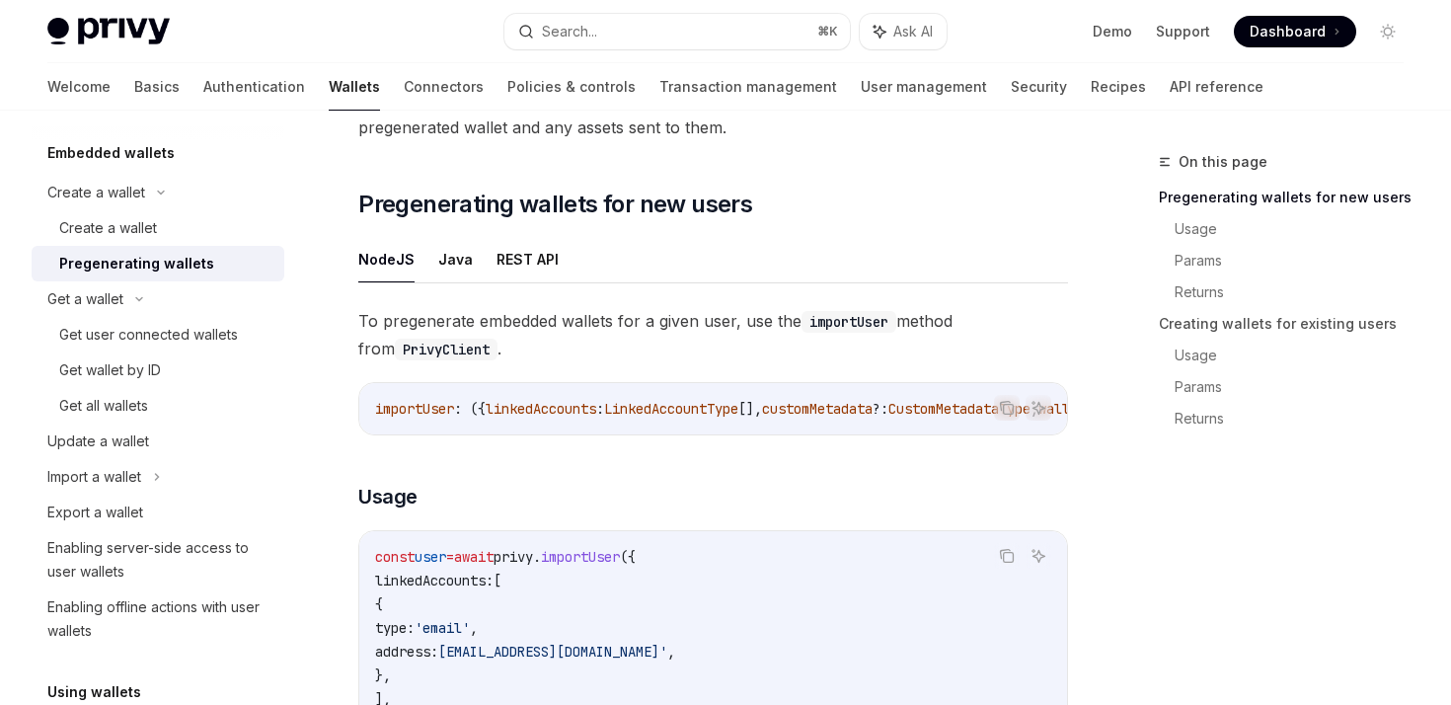
click at [520, 254] on button "REST API" at bounding box center [528, 259] width 62 height 46
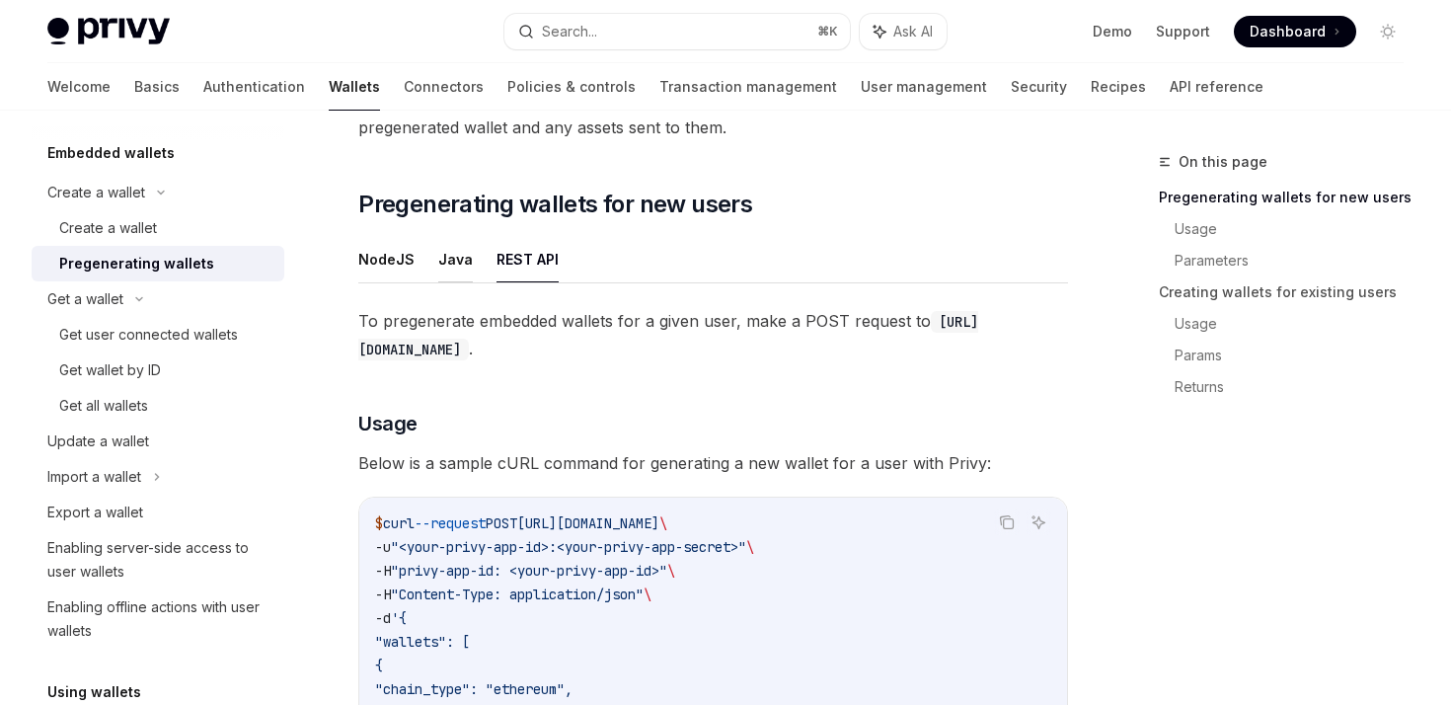
click at [449, 268] on button "Java" at bounding box center [455, 259] width 35 height 46
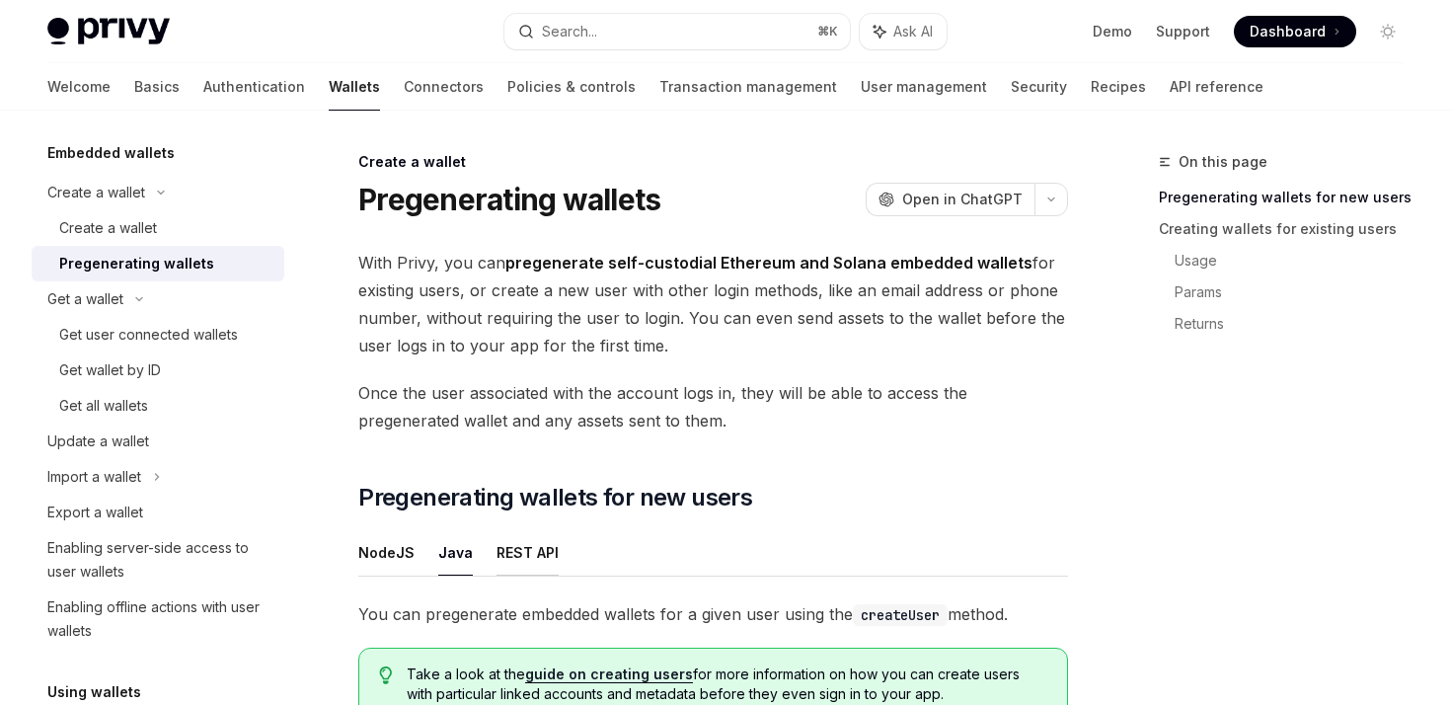
click at [499, 561] on button "REST API" at bounding box center [528, 552] width 62 height 46
type textarea "*"
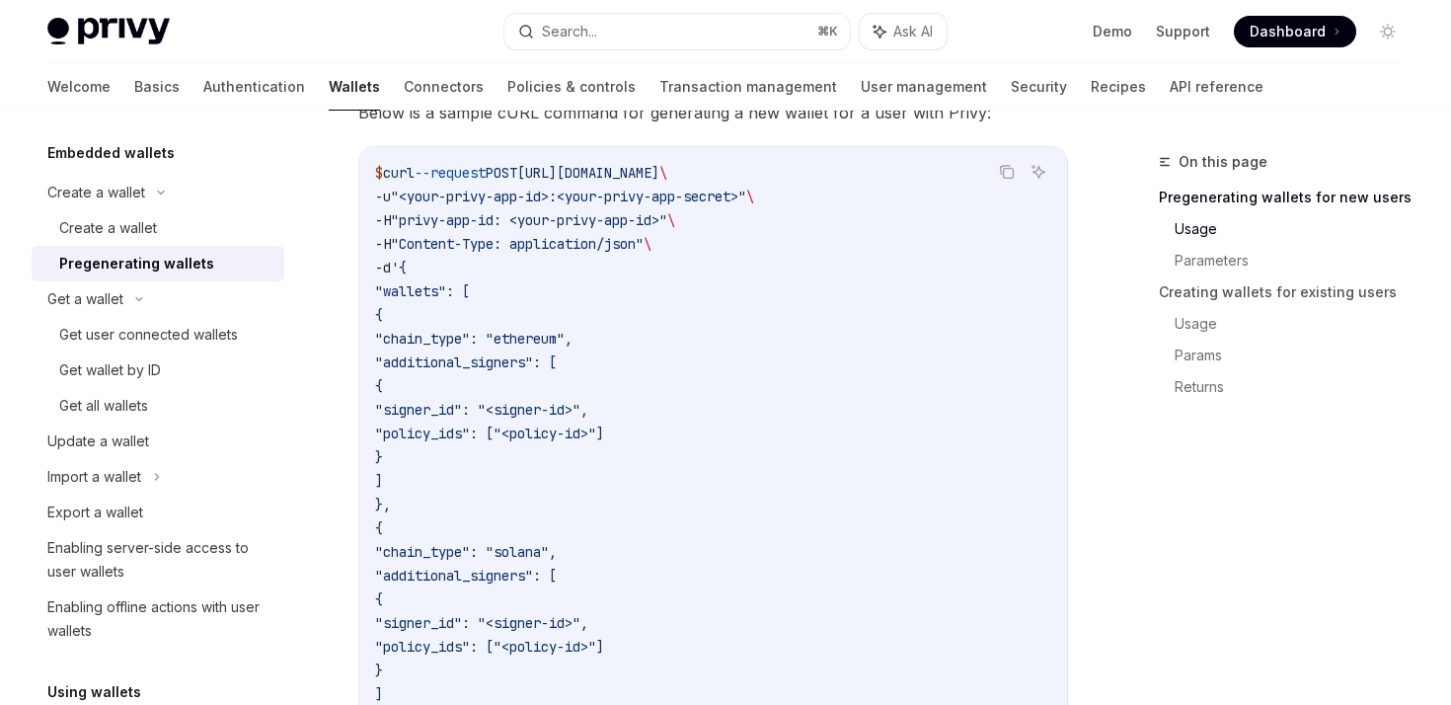
scroll to position [642, 0]
click at [539, 218] on span ""privy-app-id: <your-privy-app-id>"" at bounding box center [529, 222] width 276 height 18
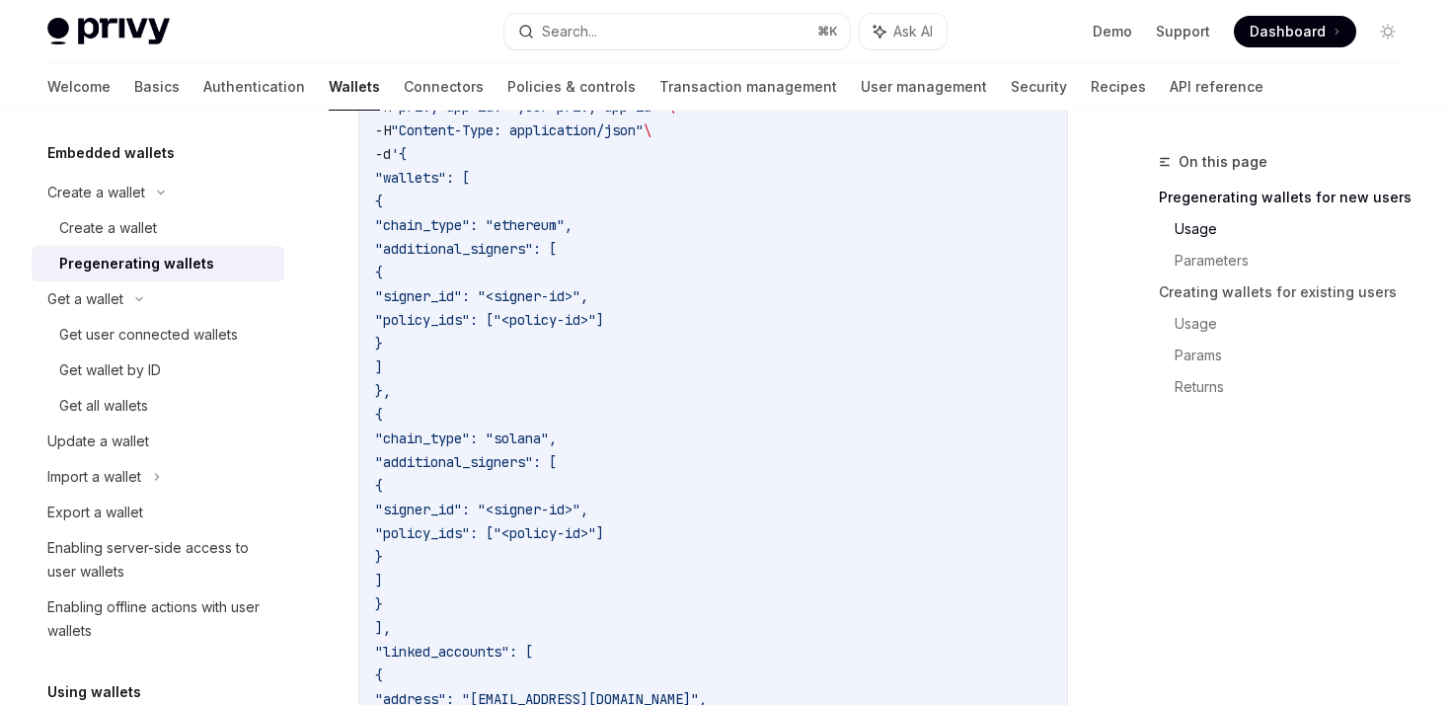
scroll to position [742, 0]
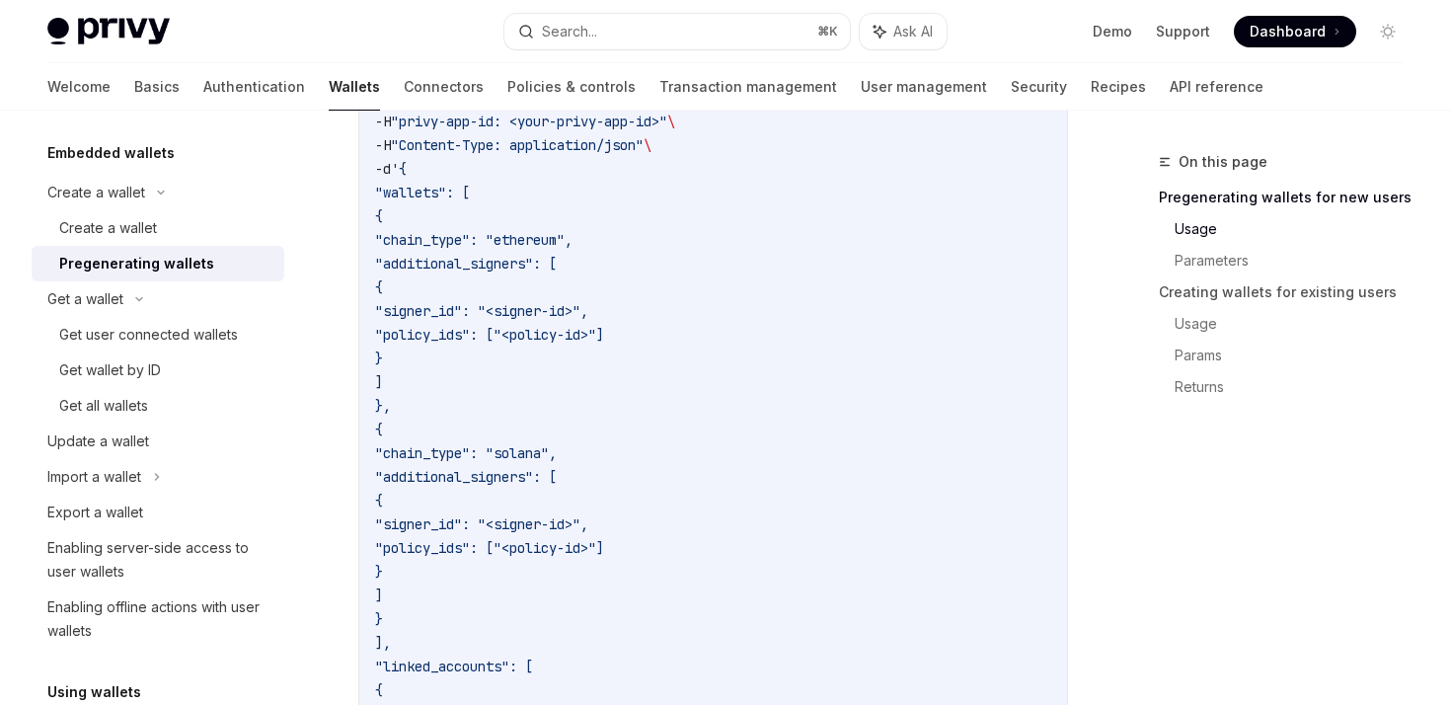
click at [470, 191] on span ""wallets": [" at bounding box center [422, 193] width 95 height 18
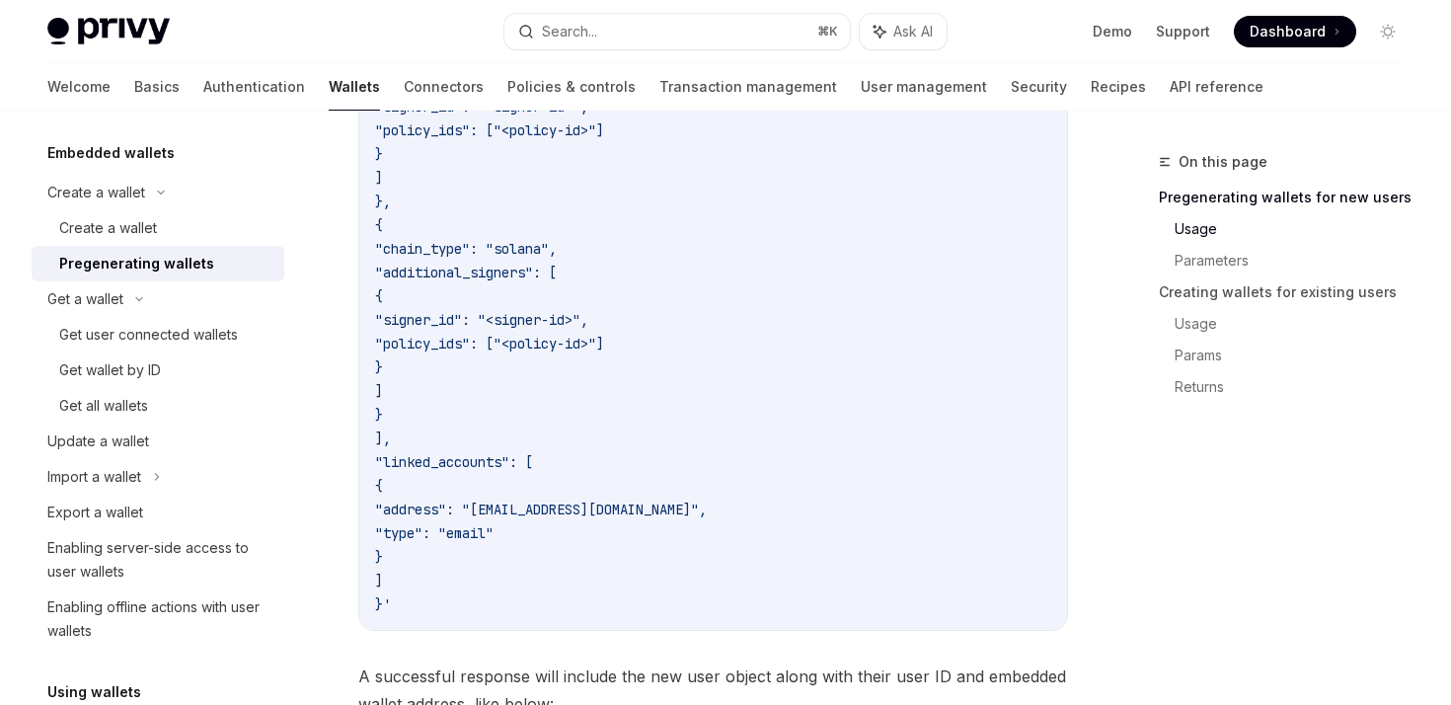
click at [518, 474] on code "$ curl --request POST https://auth.privy.io/api/v1/users \ -u "<your-privy-app-…" at bounding box center [713, 237] width 676 height 758
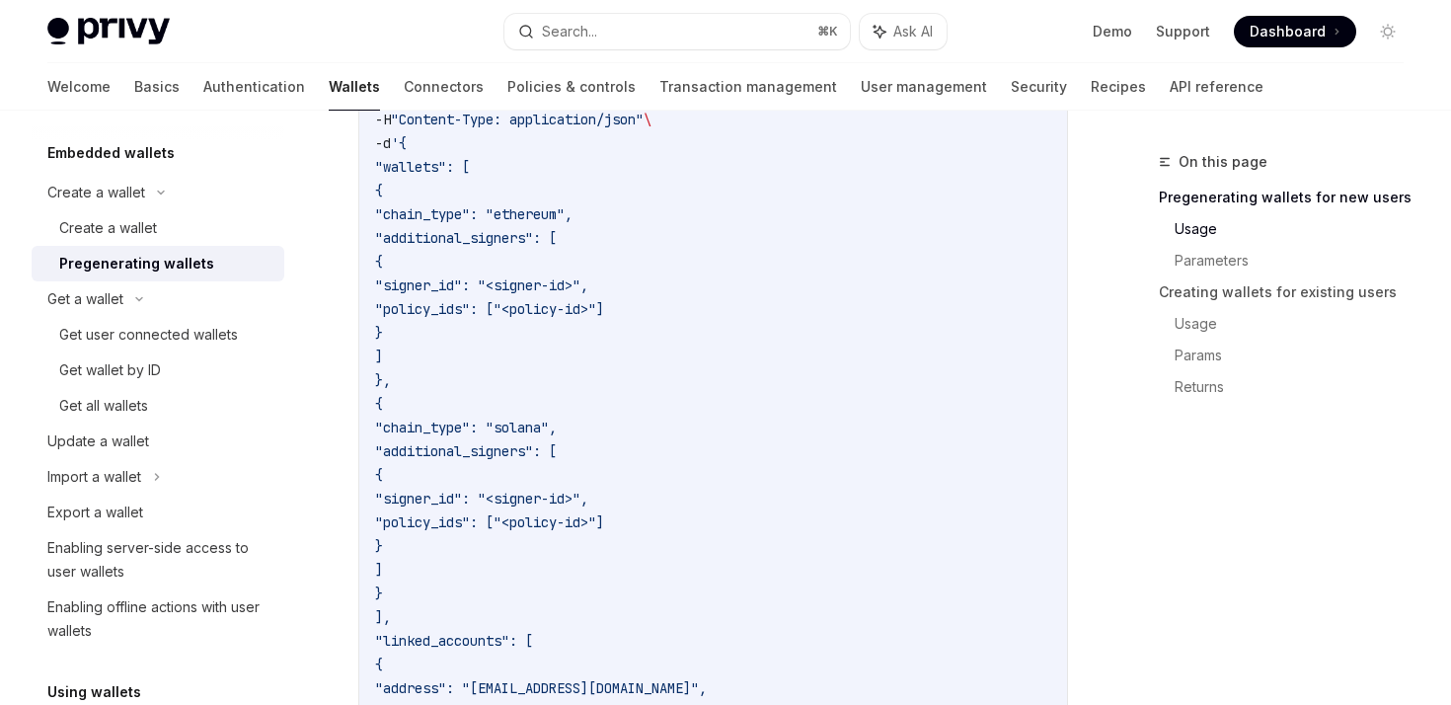
scroll to position [753, 0]
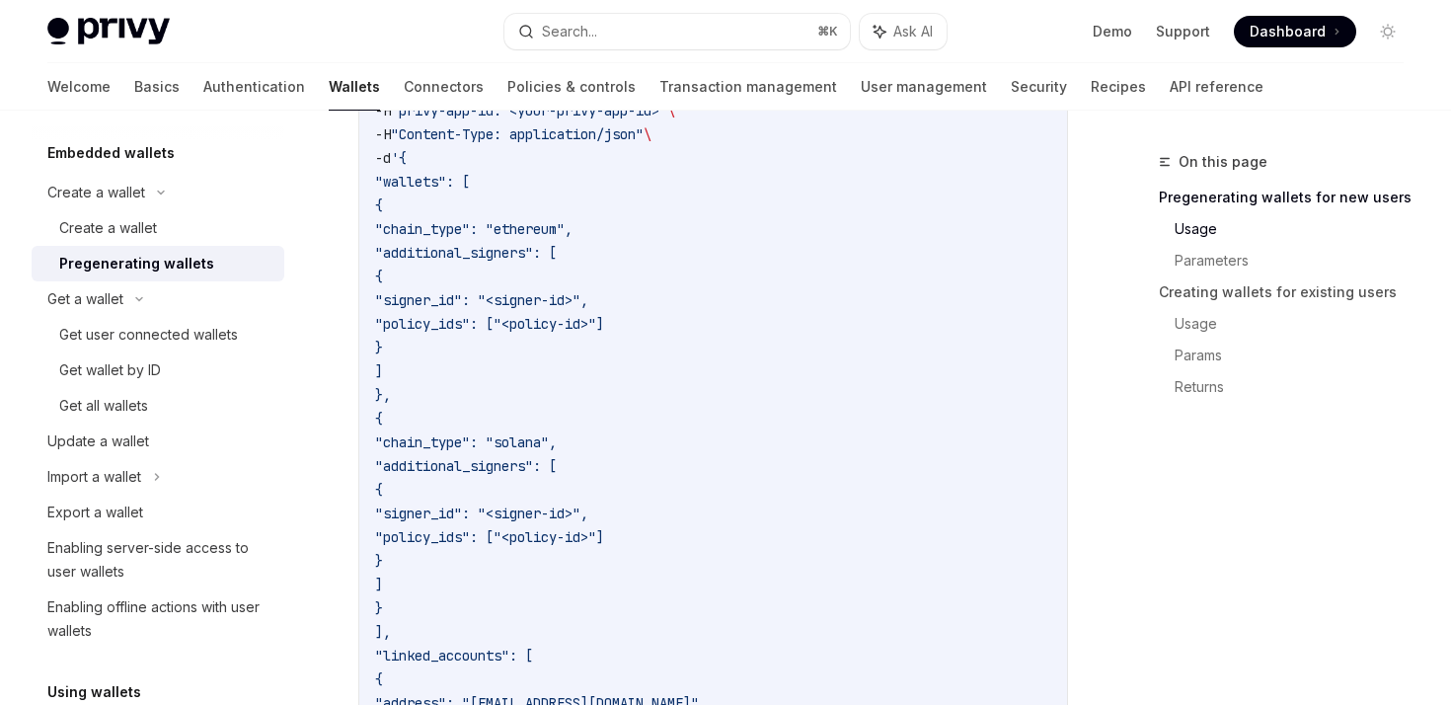
click at [785, 211] on code "$ curl --request POST https://auth.privy.io/api/v1/users \ -u "<your-privy-app-…" at bounding box center [713, 430] width 676 height 758
click at [616, 407] on code "$ curl --request POST https://auth.privy.io/api/v1/users \ -u "<your-privy-app-…" at bounding box center [713, 430] width 676 height 758
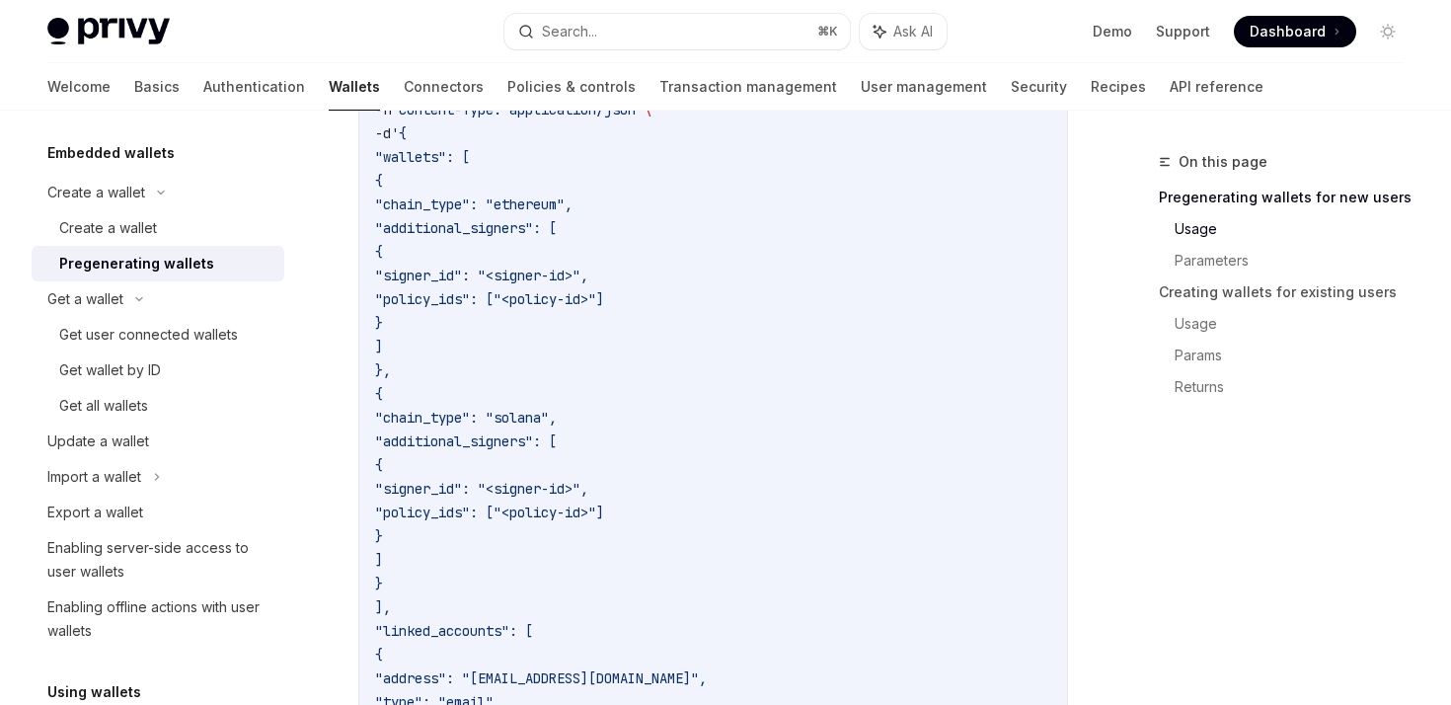
scroll to position [1069, 0]
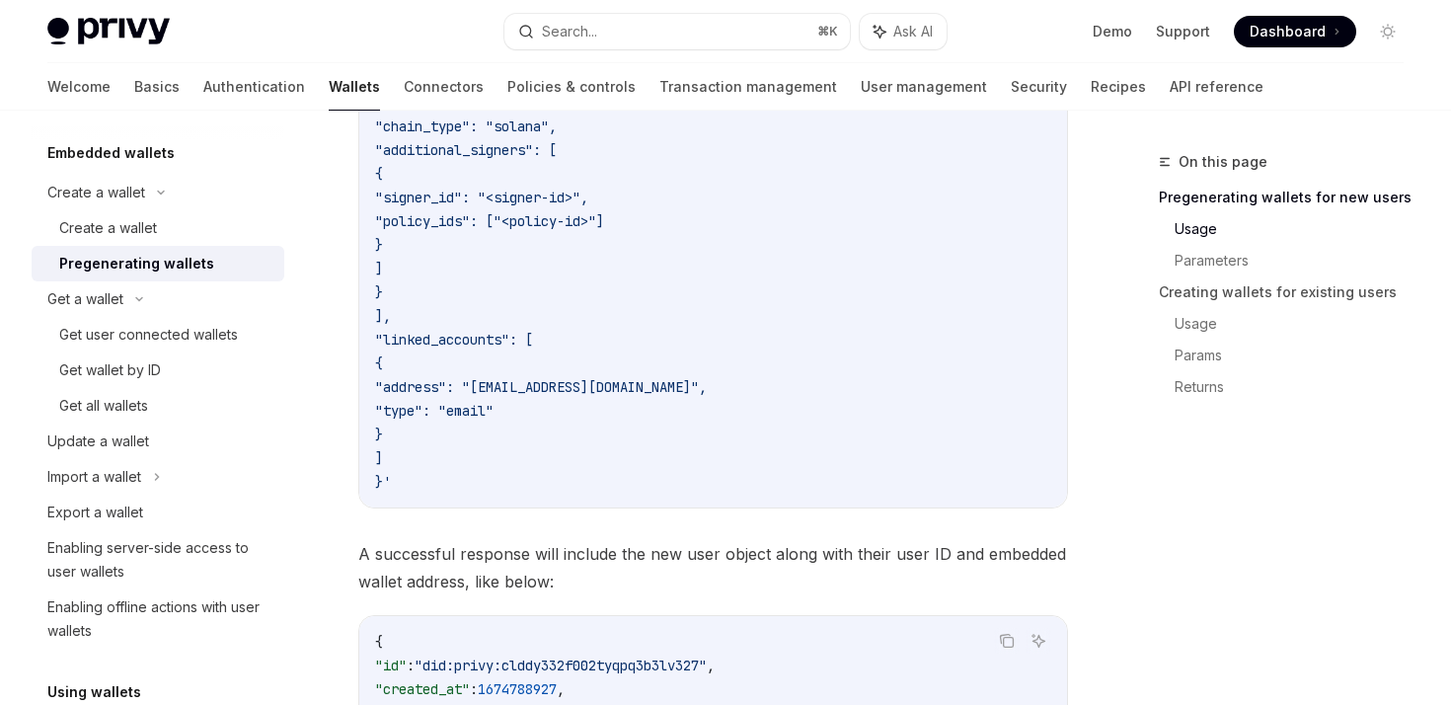
drag, startPoint x: 376, startPoint y: 196, endPoint x: 465, endPoint y: 482, distance: 298.8
click at [465, 482] on code "$ curl --request POST https://auth.privy.io/api/v1/users \ -u "<your-privy-app-…" at bounding box center [713, 114] width 676 height 758
copy code "-d '{ "wallets": [ { "chain_type": "ethereum", "additional_signers": [ { "signe…"
click at [507, 196] on span ""signer_id": "<signer-id>"," at bounding box center [481, 198] width 213 height 18
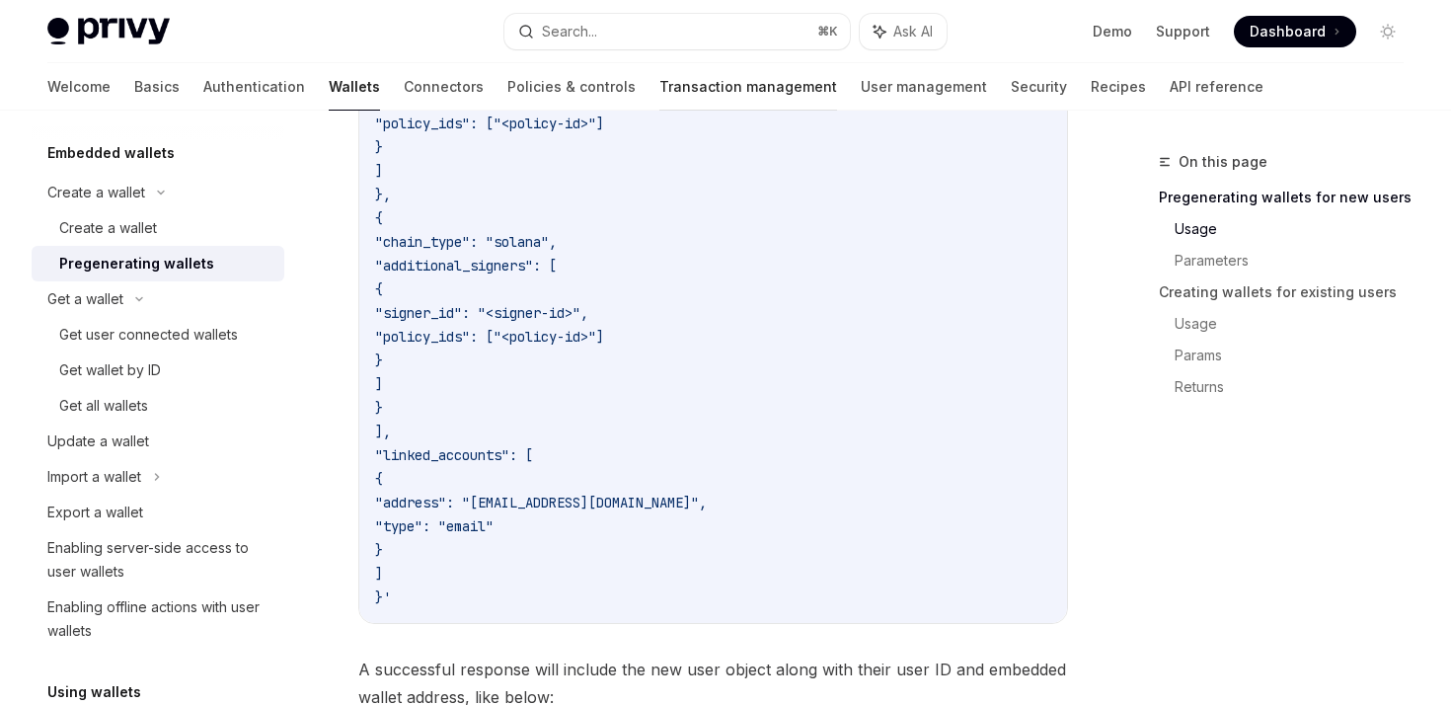
scroll to position [948, 0]
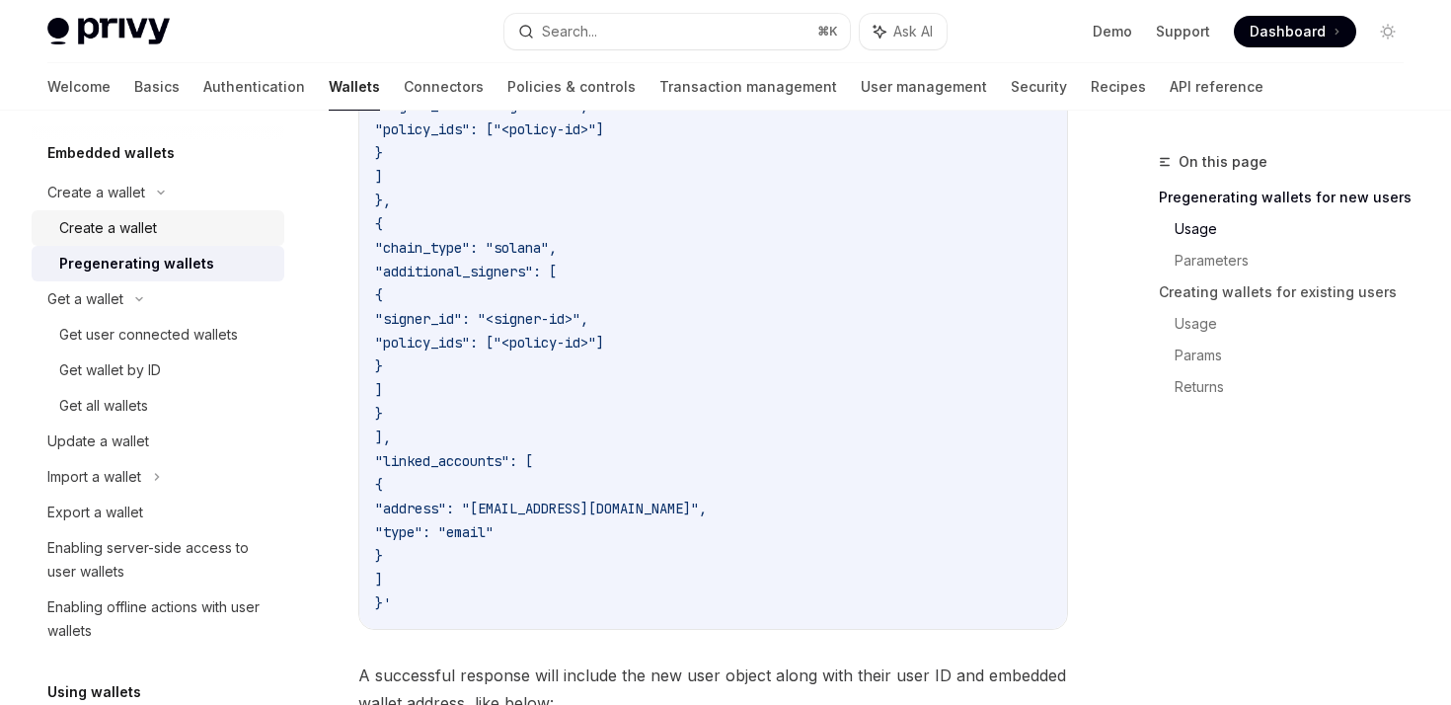
click at [134, 217] on div "Create a wallet" at bounding box center [108, 228] width 98 height 24
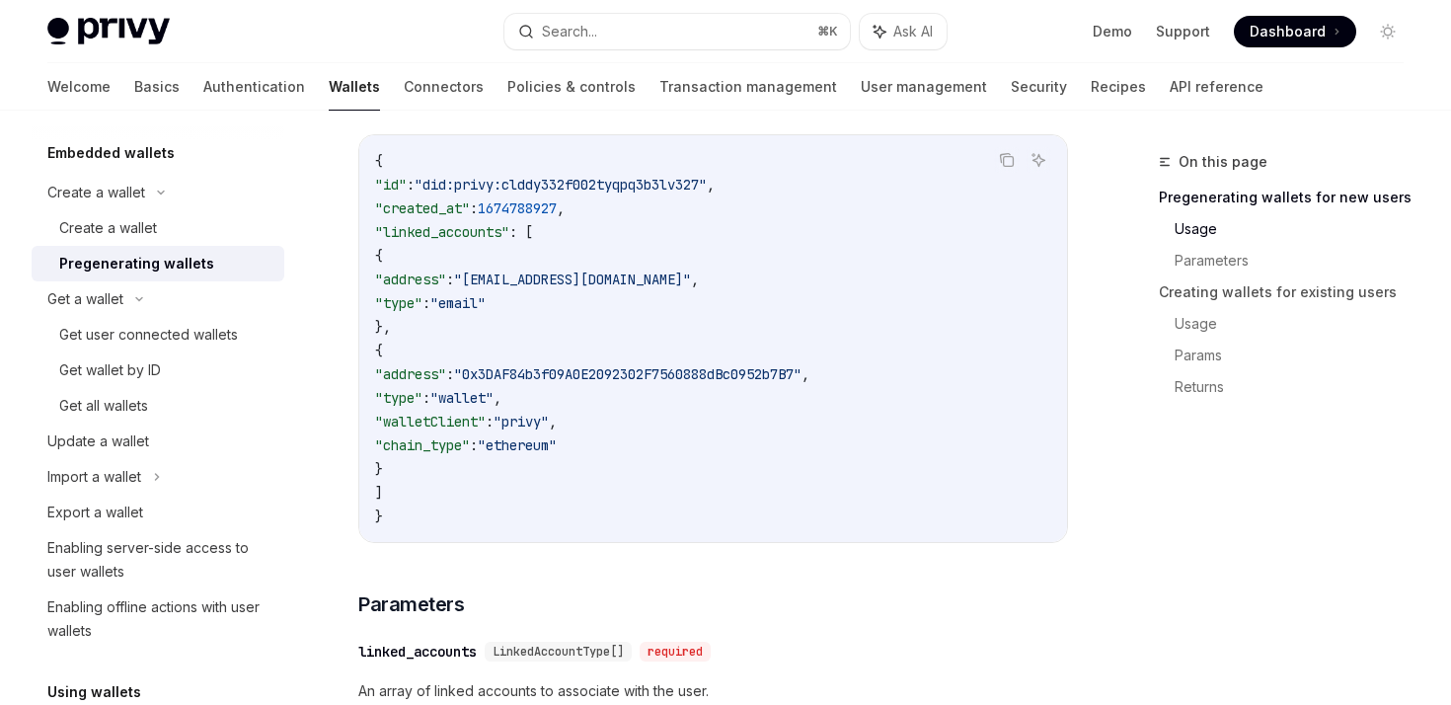
scroll to position [1527, 0]
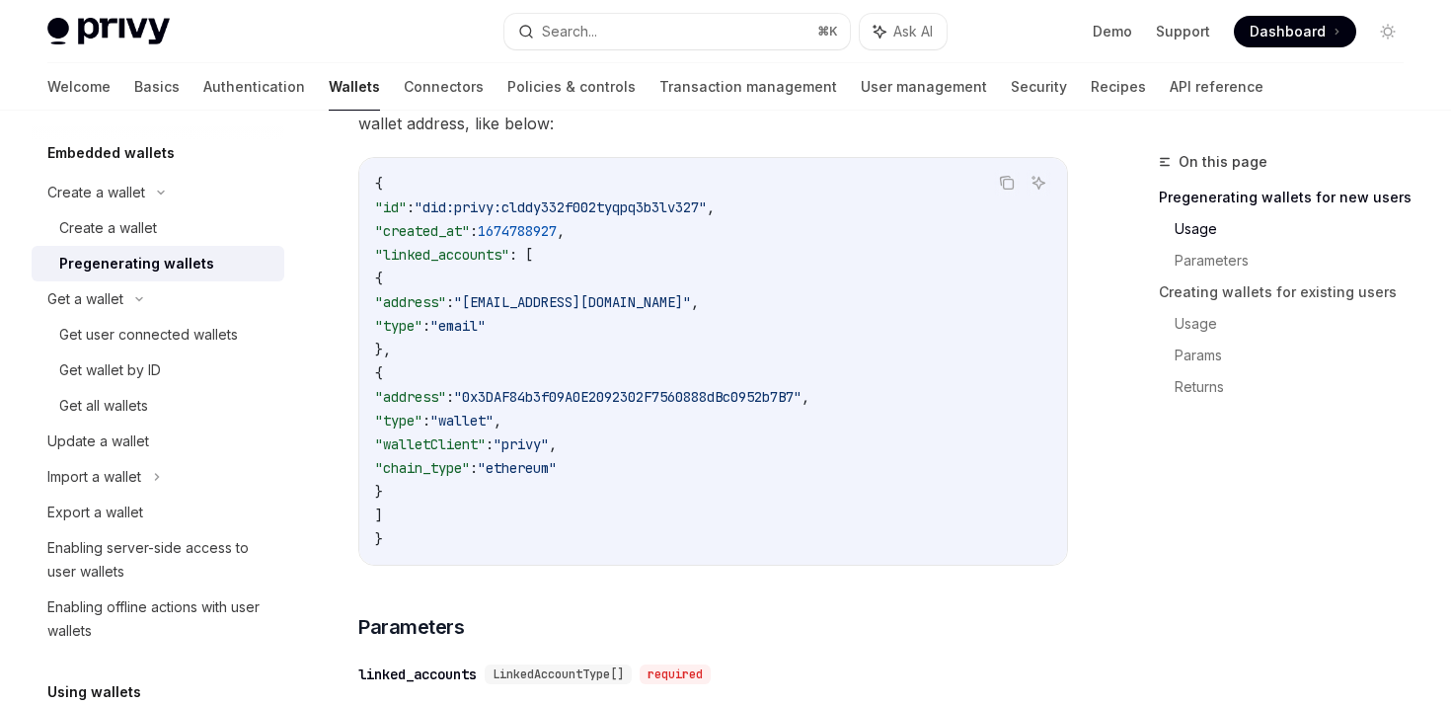
click at [446, 397] on span ""address"" at bounding box center [410, 397] width 71 height 18
click at [663, 397] on span ""0x3DAF84b3f09A0E2092302F7560888dBc0952b7B7"" at bounding box center [627, 397] width 347 height 18
click at [422, 426] on span ""type"" at bounding box center [398, 421] width 47 height 18
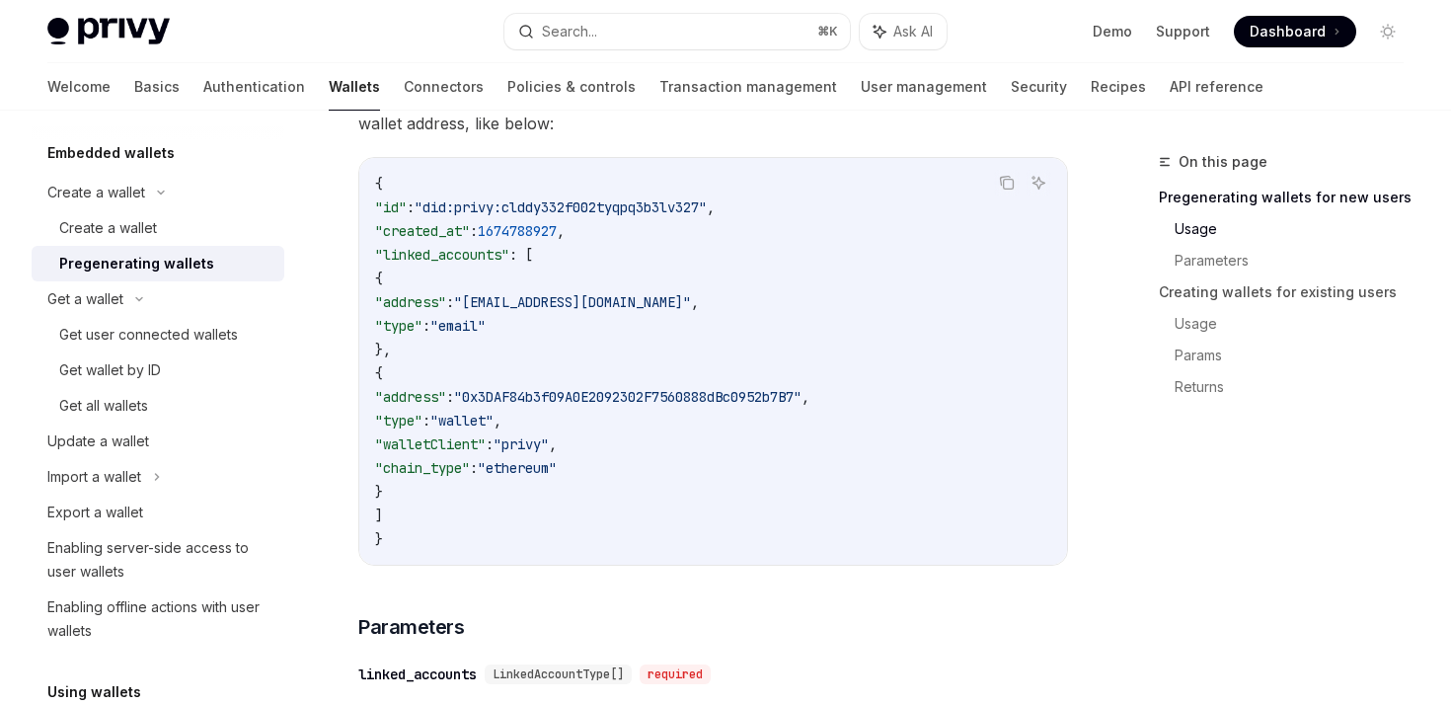
click at [422, 426] on span ""type"" at bounding box center [398, 421] width 47 height 18
click at [494, 426] on span ""wallet"" at bounding box center [461, 421] width 63 height 18
click at [486, 439] on span ""walletClient"" at bounding box center [430, 444] width 111 height 18
click at [470, 472] on span ""chain_type"" at bounding box center [422, 468] width 95 height 18
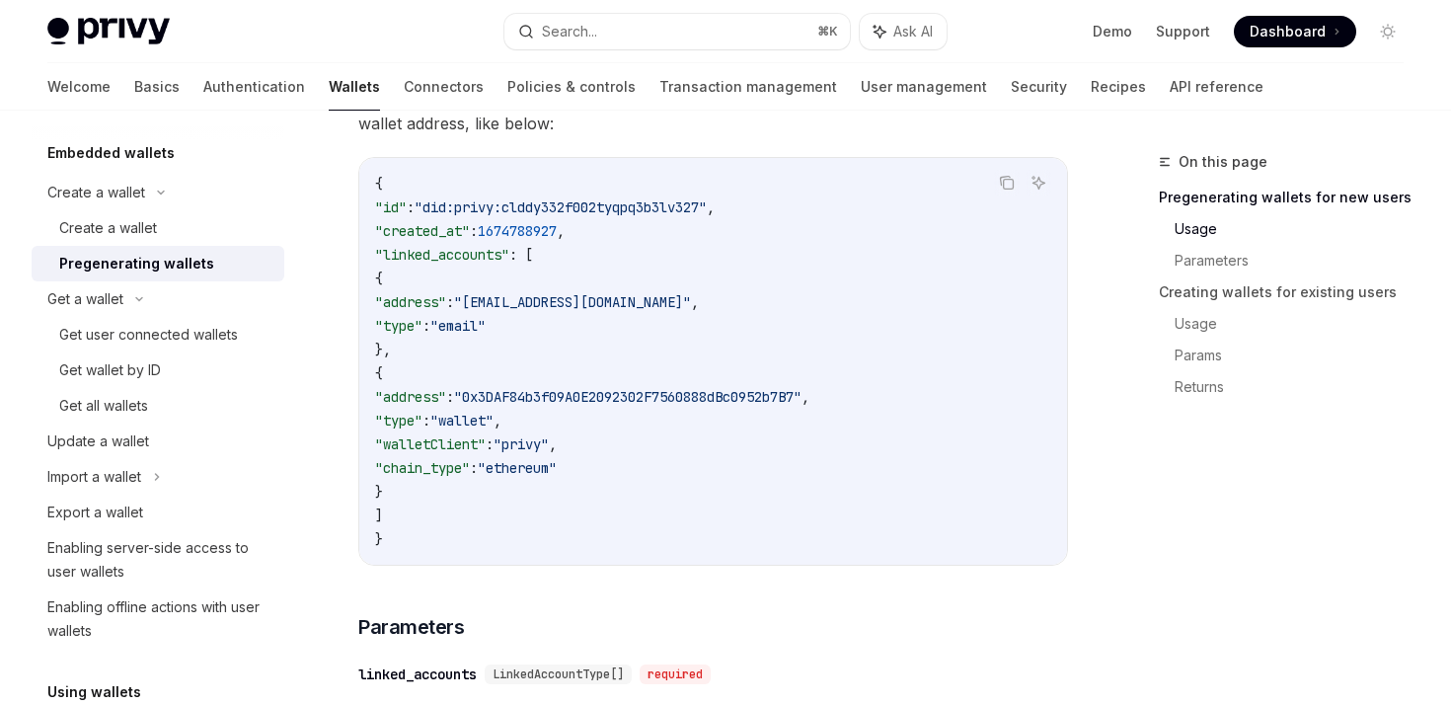
click at [470, 472] on span ""chain_type"" at bounding box center [422, 468] width 95 height 18
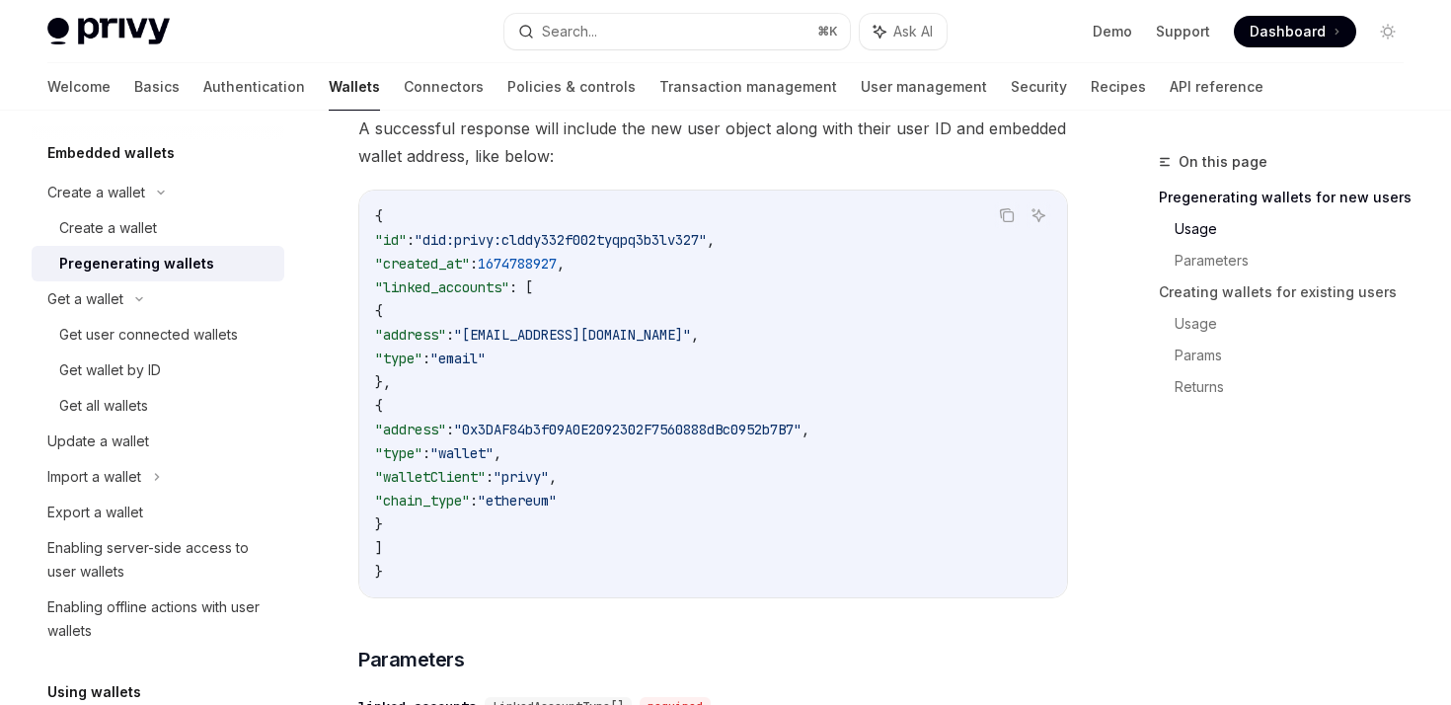
scroll to position [1493, 0]
click at [446, 342] on span ""address"" at bounding box center [410, 336] width 71 height 18
click at [446, 434] on span ""address"" at bounding box center [410, 430] width 71 height 18
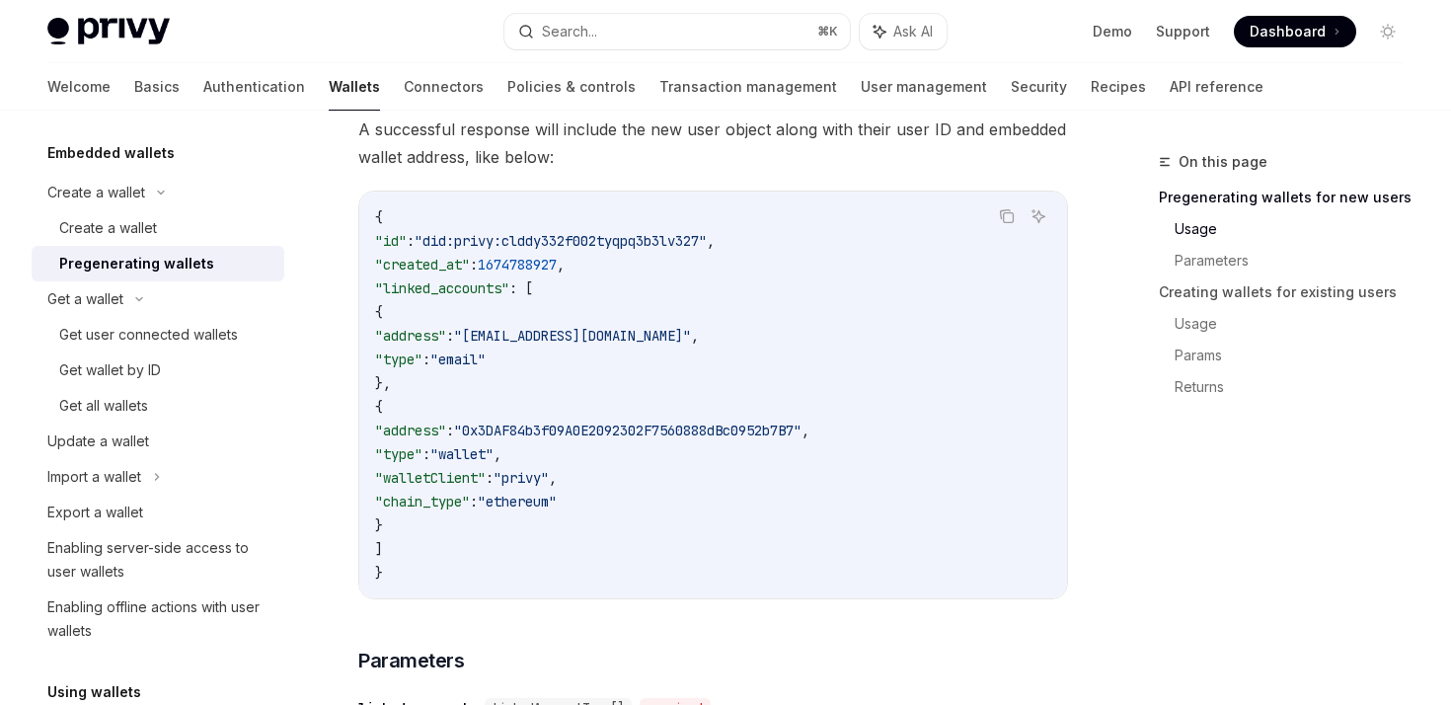
click at [422, 353] on span ""type"" at bounding box center [398, 359] width 47 height 18
click at [422, 445] on span ""type"" at bounding box center [398, 454] width 47 height 18
click at [486, 474] on span ""walletClient"" at bounding box center [430, 478] width 111 height 18
click at [1003, 215] on icon "Copy the contents from the code block" at bounding box center [1007, 216] width 16 height 16
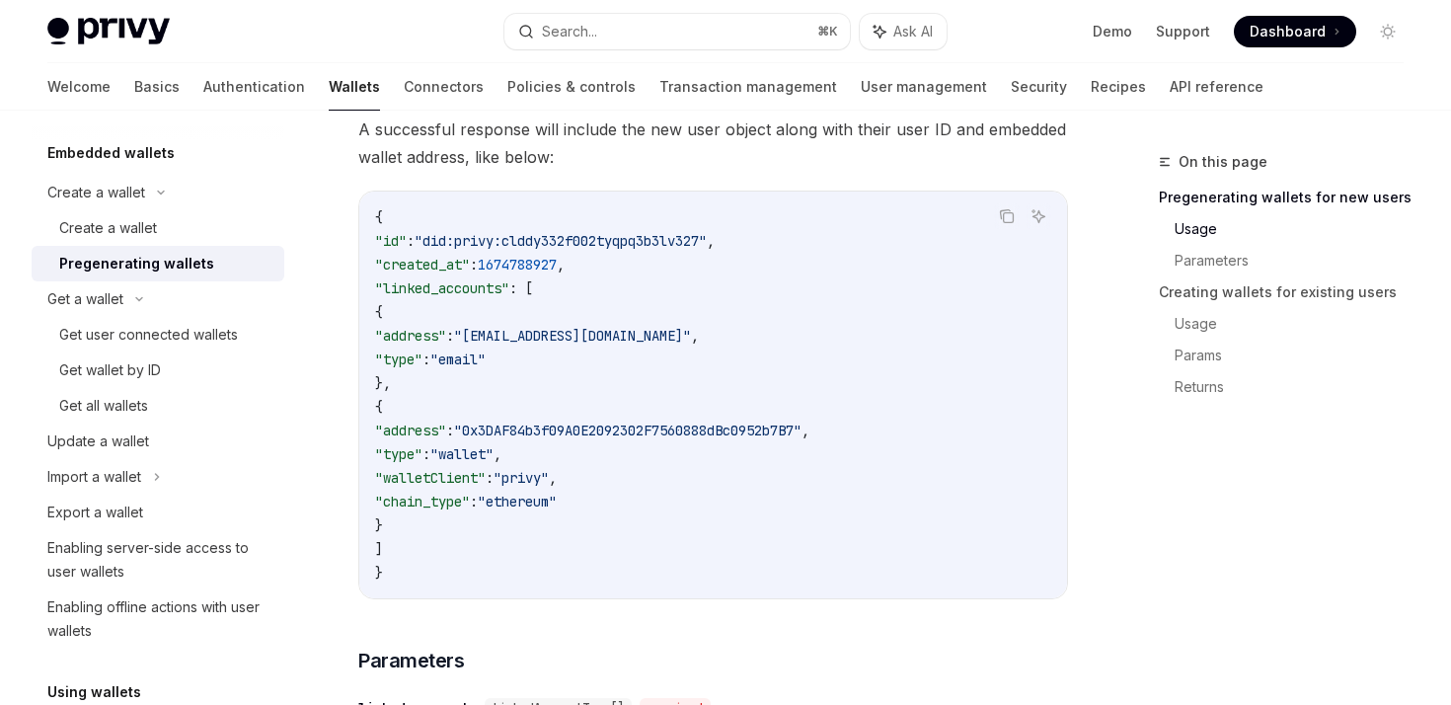
click at [765, 208] on code "{ "id" : "did:privy:clddy332f002tyqpq3b3lv327" , "created_at" : 1674788927 , "l…" at bounding box center [713, 394] width 676 height 379
click at [1014, 209] on icon "Copy the contents from the code block" at bounding box center [1007, 216] width 16 height 16
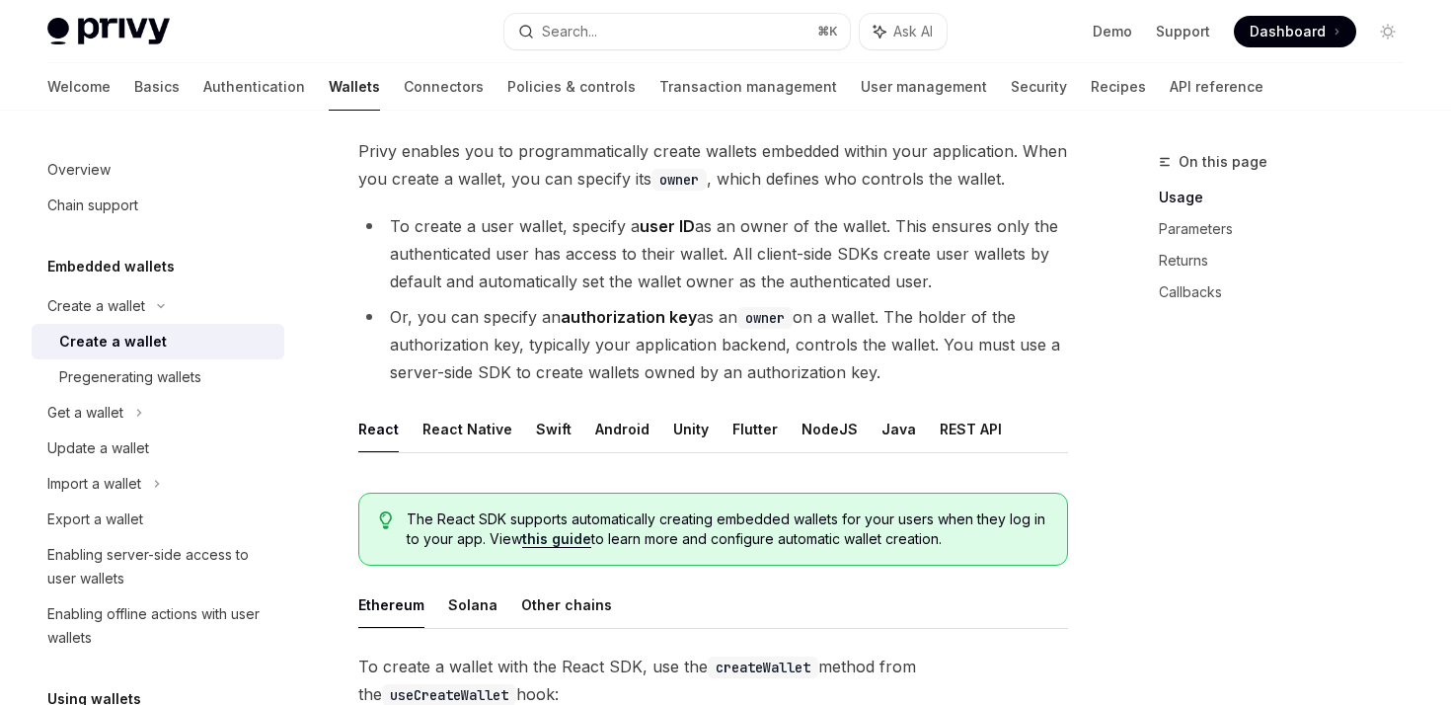
scroll to position [118, 0]
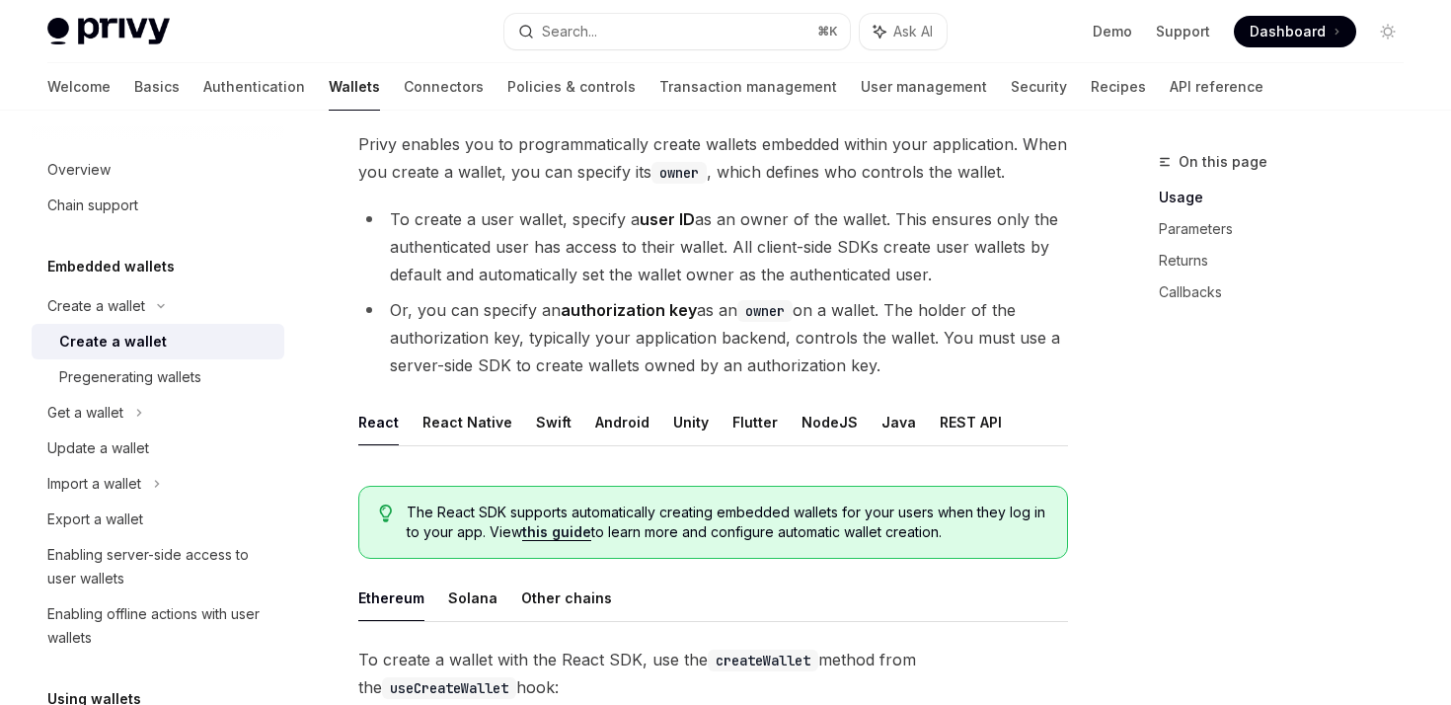
click at [919, 427] on ul "React React Native Swift Android Unity Flutter NodeJS Java REST API" at bounding box center [713, 422] width 710 height 47
click at [941, 416] on button "REST API" at bounding box center [971, 422] width 62 height 46
type textarea "*"
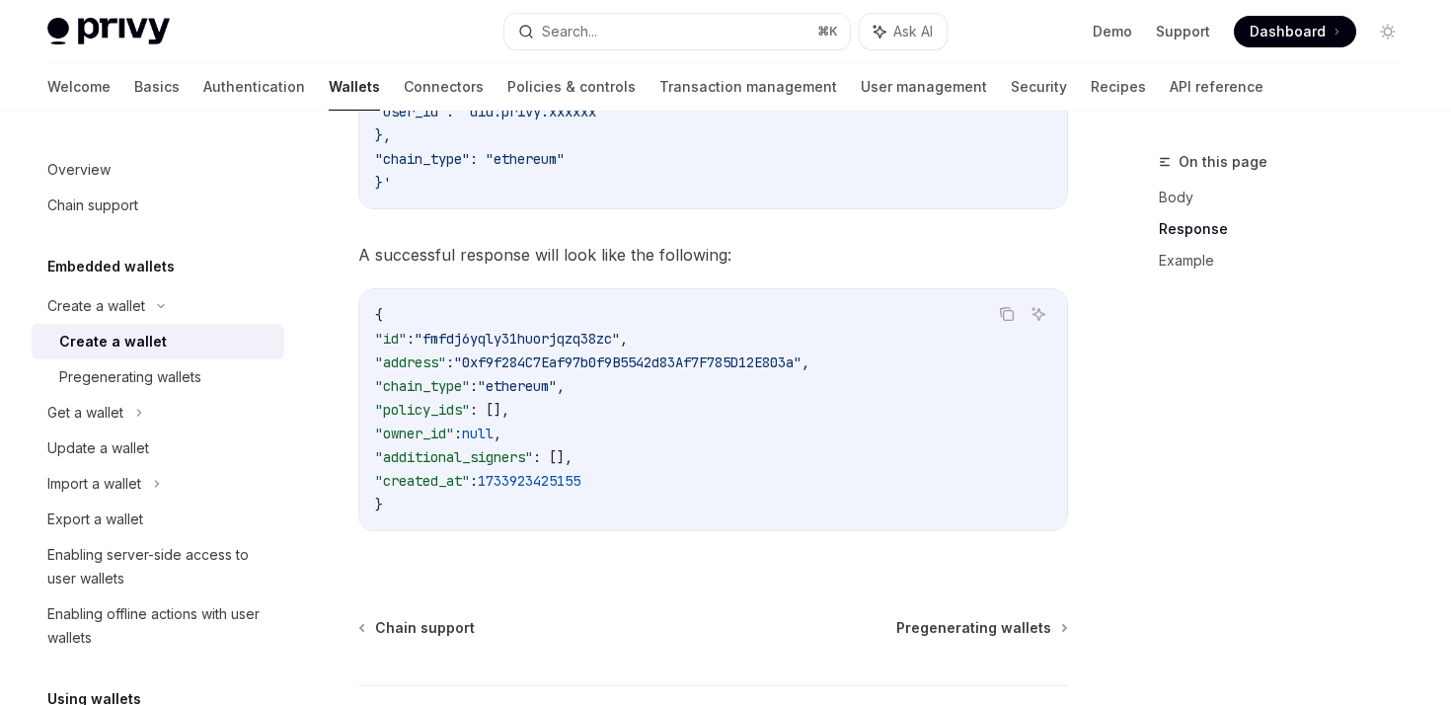
scroll to position [3069, 0]
